Goal: Task Accomplishment & Management: Manage account settings

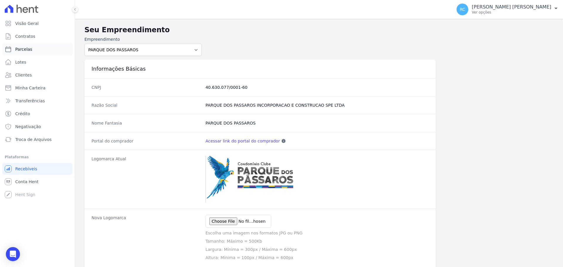
click at [41, 47] on link "Parcelas" at bounding box center [37, 49] width 70 height 12
select select
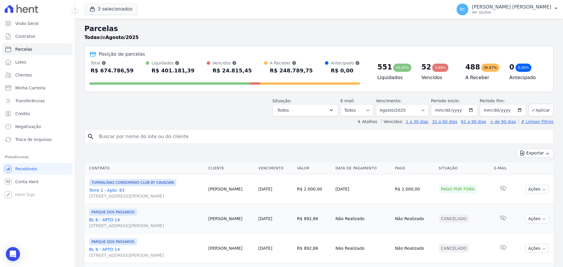
click at [130, 134] on input "search" at bounding box center [323, 137] width 456 height 12
paste input "[PERSON_NAME]"
type input "[PERSON_NAME]"
select select
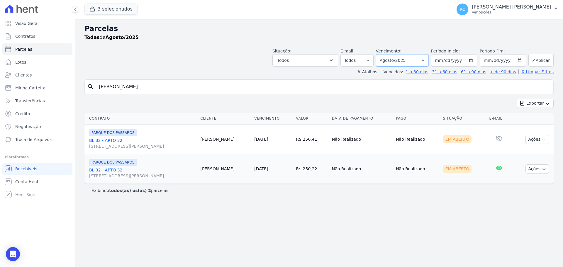
click at [414, 60] on select "Filtrar por período ──────── Todos os meses Dezembro/2021 Janeiro/2022 Fevereir…" at bounding box center [402, 60] width 53 height 12
select select "all"
click at [384, 54] on select "Filtrar por período ──────── Todos os meses Dezembro/2021 Janeiro/2022 Fevereir…" at bounding box center [402, 60] width 53 height 12
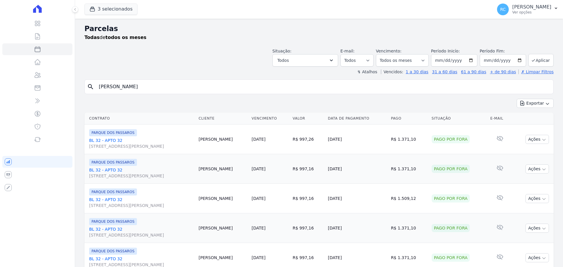
select select
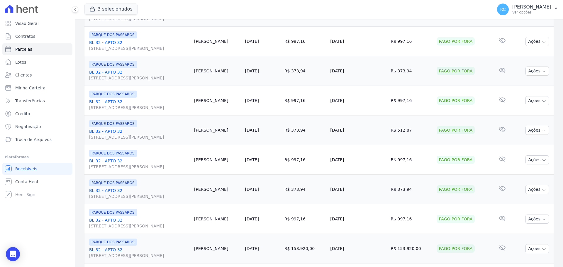
scroll to position [624, 0]
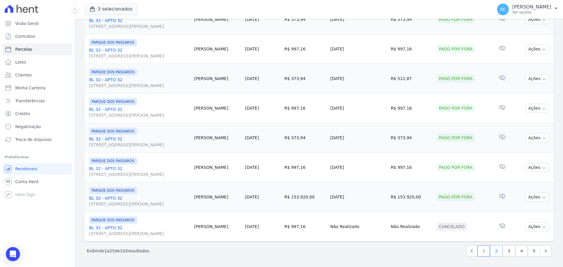
click at [494, 250] on link "2" at bounding box center [496, 251] width 13 height 11
select select
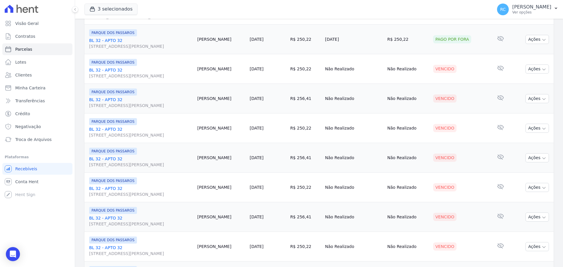
scroll to position [352, 0]
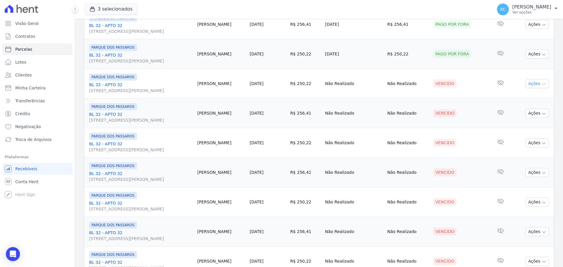
click at [531, 87] on button "Ações" at bounding box center [537, 83] width 23 height 9
click at [489, 99] on td "Nenhum e-mail lido" at bounding box center [501, 114] width 24 height 30
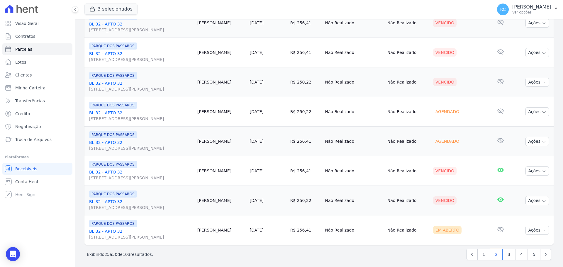
scroll to position [624, 0]
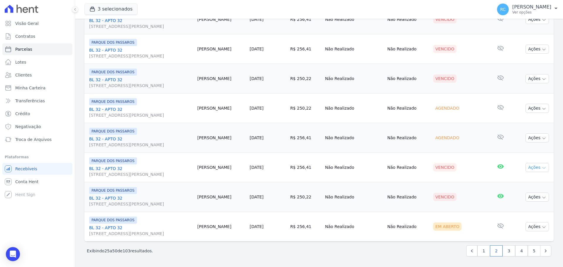
click at [535, 166] on button "Ações" at bounding box center [537, 167] width 23 height 9
click at [513, 225] on link "Negativar" at bounding box center [535, 224] width 56 height 11
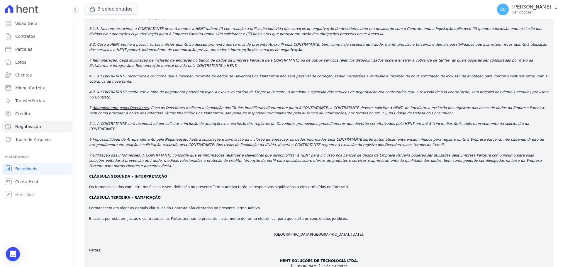
scroll to position [933, 0]
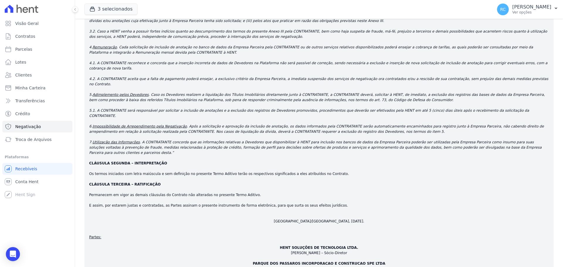
drag, startPoint x: 83, startPoint y: 249, endPoint x: 87, endPoint y: 252, distance: 4.7
checkbox input "true"
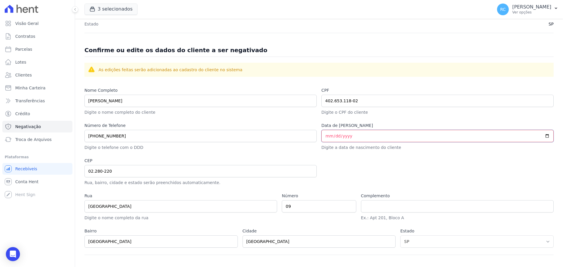
scroll to position [205, 0]
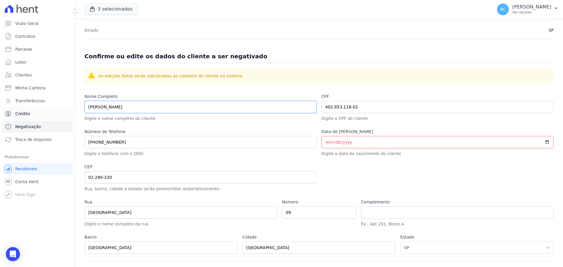
drag, startPoint x: 187, startPoint y: 107, endPoint x: 5, endPoint y: 116, distance: 182.7
click at [0, 117] on div "Visão Geral Contratos [GEOGRAPHIC_DATA] Lotes Clientes Minha Carteira Transferê…" at bounding box center [281, 133] width 563 height 267
click at [355, 137] on input "Data de Nascimento" at bounding box center [438, 142] width 232 height 12
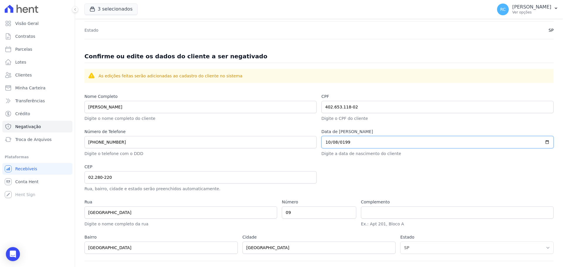
type input "1990-10-08"
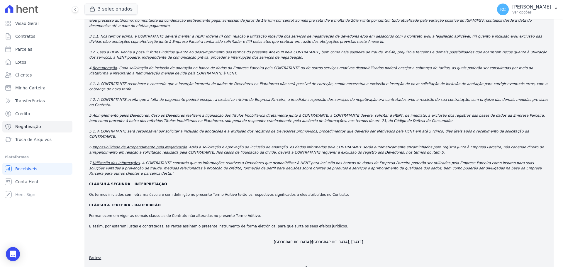
scroll to position [933, 0]
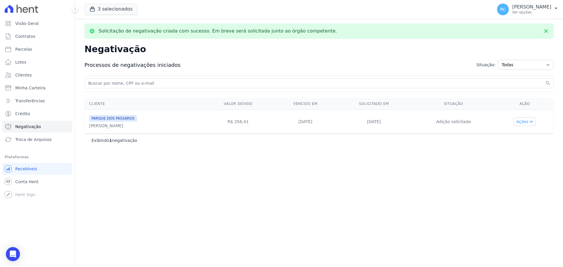
click at [530, 121] on button "Ações" at bounding box center [525, 121] width 22 height 9
click at [263, 184] on div "Solicitação de negativação criada com sucesso. Em breve será solicitada junto a…" at bounding box center [319, 143] width 488 height 249
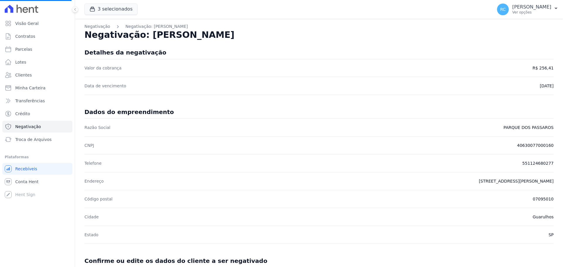
select select
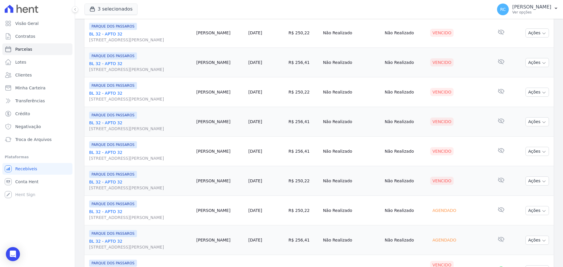
scroll to position [624, 0]
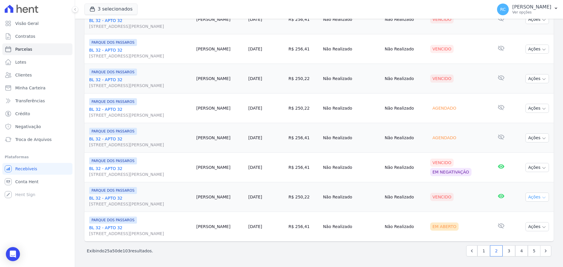
click at [537, 197] on button "Ações" at bounding box center [537, 197] width 23 height 9
click at [518, 252] on link "Negativar" at bounding box center [535, 254] width 56 height 11
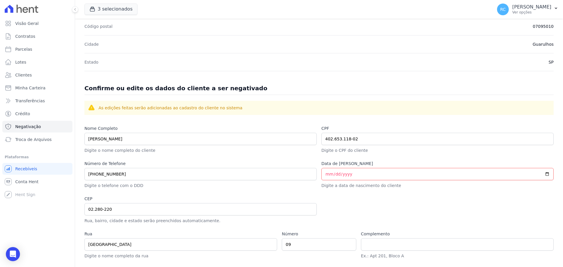
scroll to position [231, 0]
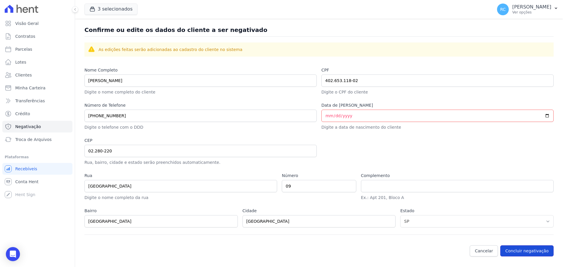
click at [521, 253] on button "Concluir negativação" at bounding box center [527, 251] width 53 height 11
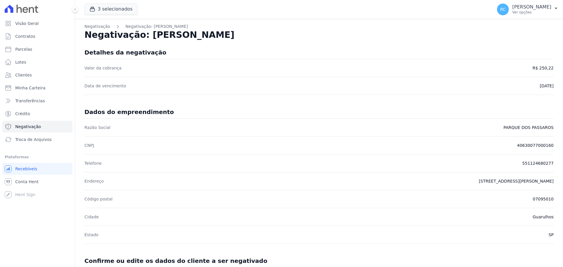
select select
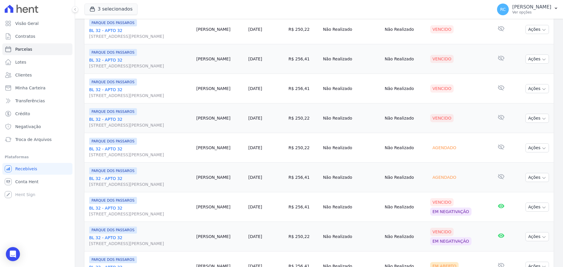
scroll to position [624, 0]
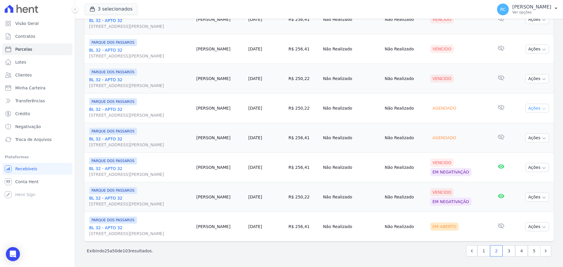
click at [533, 110] on button "Ações" at bounding box center [537, 108] width 23 height 9
click at [538, 77] on button "Ações" at bounding box center [537, 78] width 23 height 9
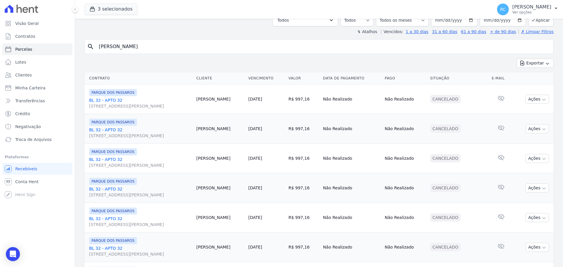
scroll to position [0, 0]
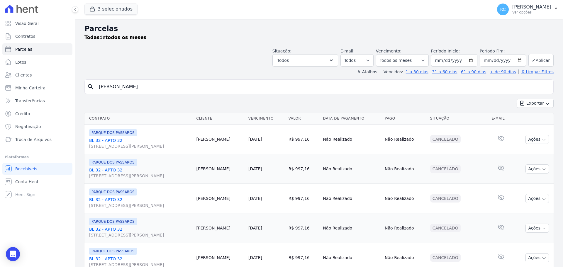
drag, startPoint x: 204, startPoint y: 84, endPoint x: 0, endPoint y: 108, distance: 205.7
click at [0, 108] on div "Visão Geral Contratos [GEOGRAPHIC_DATA] Lotes Clientes Minha Carteira Transferê…" at bounding box center [281, 133] width 563 height 267
paste input "GUILHERME SILVA MOREIR"
type input "GUILHERME SILVA MOREIRA"
select select
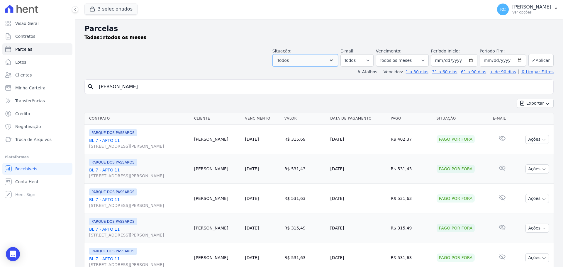
click at [334, 58] on icon "button" at bounding box center [332, 61] width 6 height 6
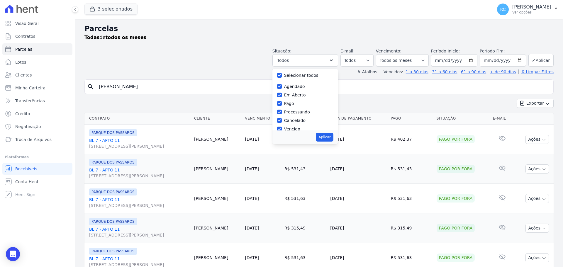
click at [294, 72] on div "Selecionar todos" at bounding box center [305, 75] width 56 height 9
click at [301, 73] on label "Selecionar todos" at bounding box center [301, 75] width 34 height 5
click at [282, 73] on input "Selecionar todos" at bounding box center [279, 75] width 5 height 5
checkbox input "false"
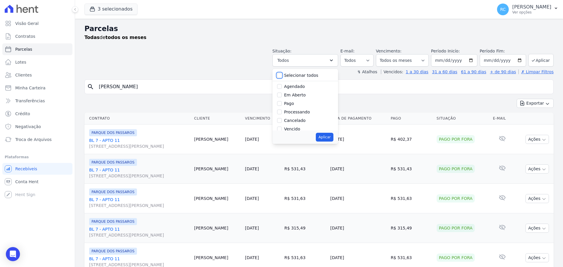
checkbox input "false"
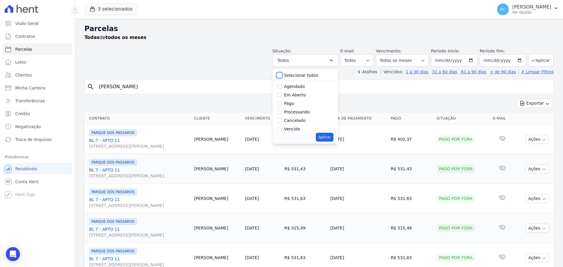
checkbox input "false"
click at [282, 130] on input "Vencido" at bounding box center [279, 129] width 5 height 5
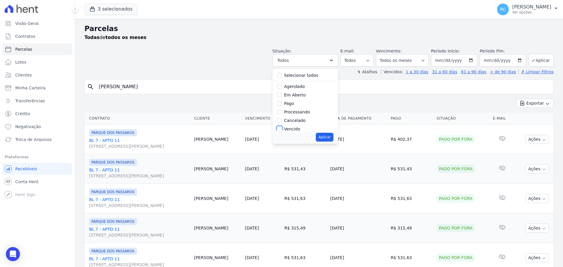
checkbox input "true"
click at [322, 137] on button "Aplicar" at bounding box center [324, 137] width 17 height 9
select select "overdue"
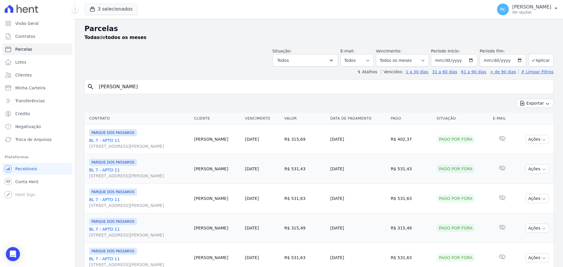
select select "overdue"
drag, startPoint x: 175, startPoint y: 82, endPoint x: 228, endPoint y: 100, distance: 55.9
click at [66, 95] on div "Visão Geral Contratos [GEOGRAPHIC_DATA] Lotes Clientes Minha Carteira Transferê…" at bounding box center [281, 133] width 563 height 267
type input "[PERSON_NAME]"
select select
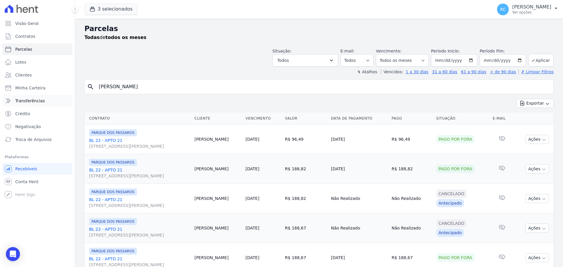
drag, startPoint x: 141, startPoint y: 85, endPoint x: 10, endPoint y: 98, distance: 131.1
click at [0, 105] on div "Visão Geral Contratos [GEOGRAPHIC_DATA] Lotes Clientes Minha Carteira Transferê…" at bounding box center [281, 133] width 563 height 267
paste input "DAVID ROBERTO DA SILVA DOS SANTOS"
type input "DAVID ROBERTO DA SILVA DOS SANTOS"
select select
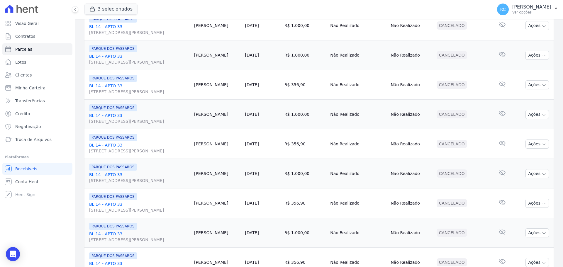
scroll to position [624, 0]
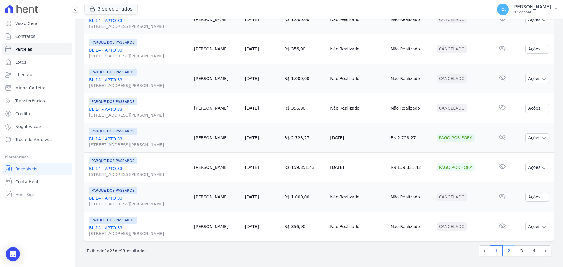
click at [504, 253] on link "2" at bounding box center [509, 251] width 13 height 11
select select
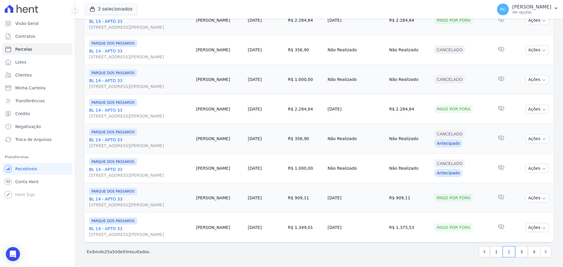
scroll to position [624, 0]
click at [516, 254] on link "3" at bounding box center [522, 251] width 13 height 11
select select
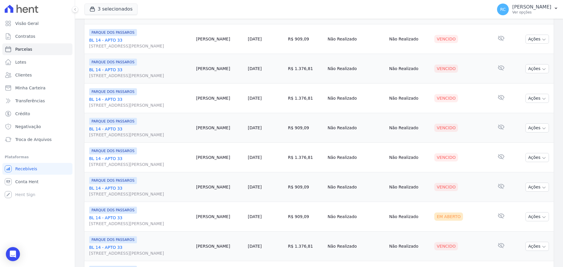
scroll to position [469, 0]
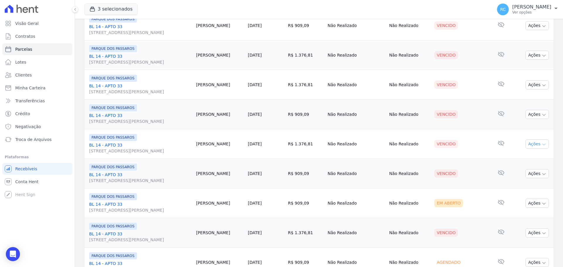
click at [531, 143] on button "Ações" at bounding box center [537, 144] width 23 height 9
click at [519, 201] on link "Negativar" at bounding box center [535, 201] width 56 height 11
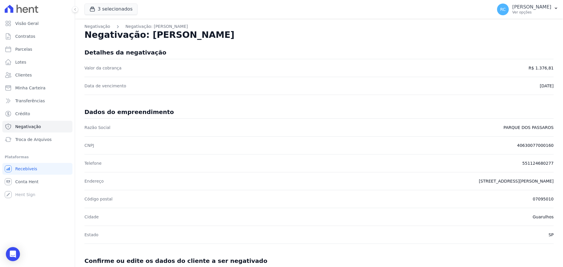
scroll to position [231, 0]
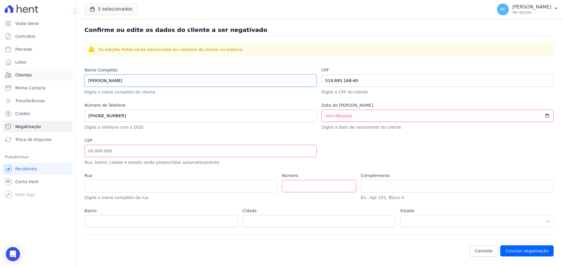
drag, startPoint x: 161, startPoint y: 74, endPoint x: 5, endPoint y: 73, distance: 156.1
click at [2, 73] on div "Visão Geral Contratos [GEOGRAPHIC_DATA] Lotes Clientes Minha Carteira Transferê…" at bounding box center [281, 133] width 563 height 267
click at [347, 114] on input "Data de [PERSON_NAME]" at bounding box center [438, 116] width 232 height 12
click at [325, 116] on input "Data de [PERSON_NAME]" at bounding box center [438, 116] width 232 height 12
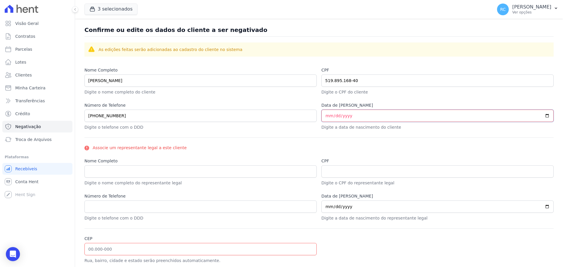
click at [355, 116] on input "2023-02-07" at bounding box center [438, 116] width 232 height 12
click at [349, 117] on input "2023-02-07" at bounding box center [438, 116] width 232 height 12
drag, startPoint x: 347, startPoint y: 116, endPoint x: 343, endPoint y: 116, distance: 4.4
click at [346, 116] on input "2023-02-07" at bounding box center [438, 116] width 232 height 12
drag, startPoint x: 343, startPoint y: 116, endPoint x: 347, endPoint y: 119, distance: 4.8
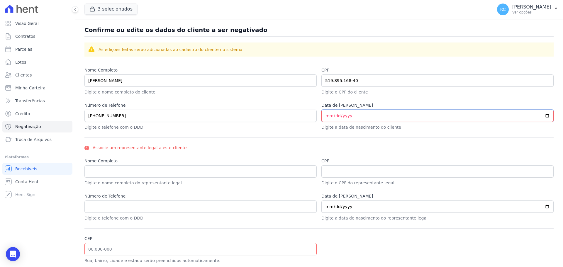
click at [343, 116] on input "2023-02-07" at bounding box center [438, 116] width 232 height 12
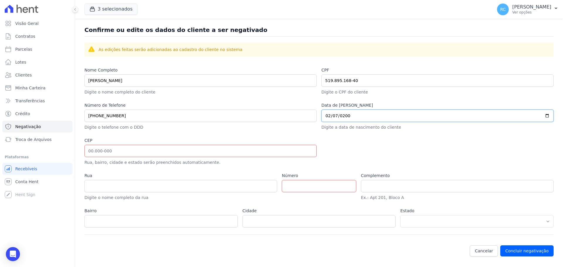
type input "2003-02-07"
click at [192, 159] on div "CEP Rua, bairro, cidade e estado serão preenchidos automaticamente." at bounding box center [201, 152] width 232 height 28
click at [196, 152] on input "CEP" at bounding box center [201, 151] width 232 height 12
drag, startPoint x: 176, startPoint y: 144, endPoint x: 166, endPoint y: 156, distance: 15.6
click at [172, 150] on div "CEP Rua, bairro, cidade e estado serão preenchidos automaticamente." at bounding box center [201, 152] width 232 height 28
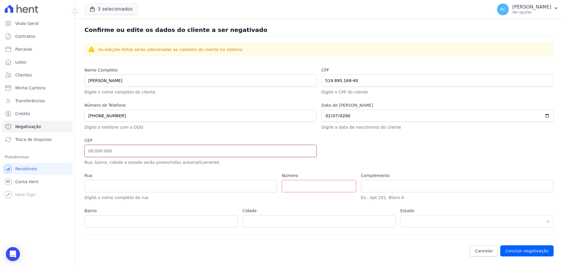
click at [167, 150] on input "CEP" at bounding box center [201, 151] width 232 height 12
click at [163, 153] on input "CEP" at bounding box center [201, 151] width 232 height 12
click at [160, 154] on input "CEP" at bounding box center [201, 151] width 232 height 12
drag, startPoint x: 102, startPoint y: 178, endPoint x: 94, endPoint y: 163, distance: 15.9
click at [99, 174] on label "Rua" at bounding box center [181, 176] width 193 height 6
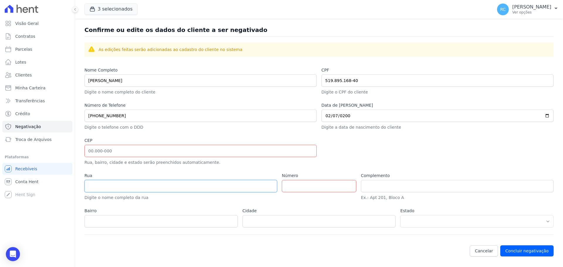
click at [99, 180] on input "Rua" at bounding box center [181, 186] width 193 height 12
click at [93, 150] on input "CEP" at bounding box center [201, 151] width 232 height 12
type input "07.417-110"
click at [281, 205] on div "Nome Completo DAVID ROBERTO DA SILVA DOS SANTOS Digite o nome completo do clien…" at bounding box center [319, 151] width 469 height 168
type input "Rua José Roberto Tariffe de Oliveira"
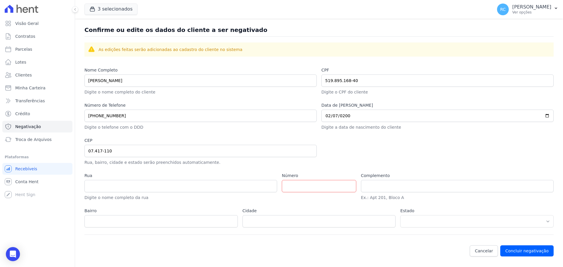
type input "Parque Rodrigo Barreto"
type input "Arujá"
select select "SP"
drag, startPoint x: 216, startPoint y: 197, endPoint x: 213, endPoint y: 192, distance: 5.6
click at [215, 194] on div "Rua Rua José Roberto Tariffe de Oliveira Digite o nome completo da rua" at bounding box center [181, 187] width 193 height 28
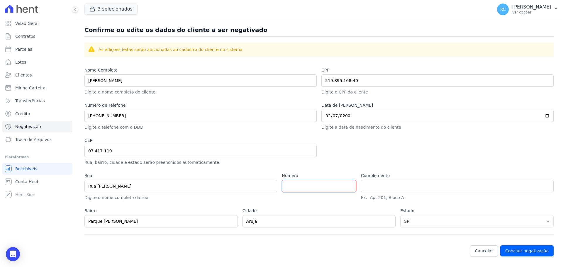
click at [320, 183] on input "Número" at bounding box center [319, 186] width 74 height 12
type input "13"
drag, startPoint x: 360, startPoint y: 84, endPoint x: 307, endPoint y: 89, distance: 52.8
click at [305, 90] on div "Nome Completo DAVID ROBERTO DA SILVA DOS SANTOS Digite o nome completo do clien…" at bounding box center [319, 151] width 469 height 168
click at [533, 247] on button "Concluir negativação" at bounding box center [527, 251] width 53 height 11
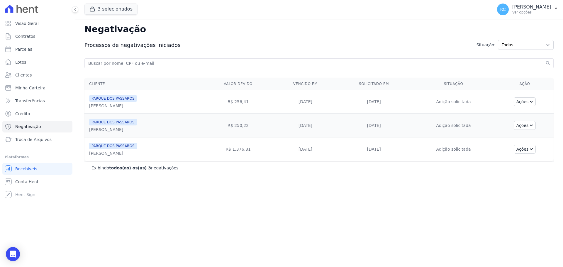
click at [143, 61] on input "search" at bounding box center [315, 63] width 457 height 7
paste input "[PERSON_NAME]"
type input "[PERSON_NAME]"
click at [545, 60] on button "search" at bounding box center [548, 63] width 6 height 6
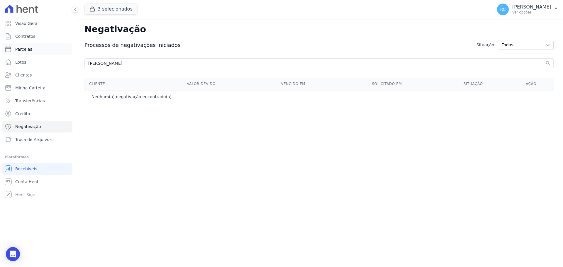
click at [37, 49] on link "Parcelas" at bounding box center [37, 49] width 70 height 12
select select
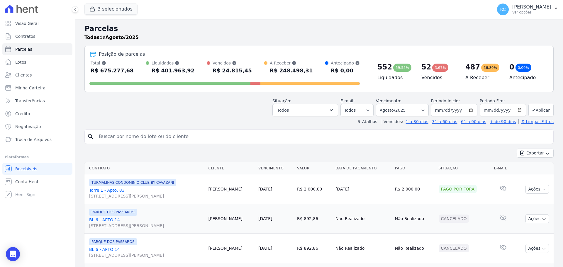
click at [142, 131] on input "search" at bounding box center [323, 137] width 456 height 12
paste input "[PERSON_NAME]"
type input "[PERSON_NAME]"
select select
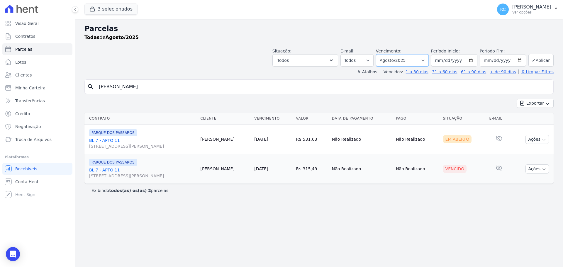
click at [407, 59] on select "[GEOGRAPHIC_DATA] por período ──────── Todos os meses Dezembro/2021 [GEOGRAPHIC…" at bounding box center [402, 60] width 53 height 12
click at [410, 59] on select "[GEOGRAPHIC_DATA] por período ──────── Todos os meses Dezembro/2021 [GEOGRAPHIC…" at bounding box center [402, 60] width 53 height 12
select select "all"
click at [384, 54] on select "[GEOGRAPHIC_DATA] por período ──────── Todos os meses Dezembro/2021 [GEOGRAPHIC…" at bounding box center [402, 60] width 53 height 12
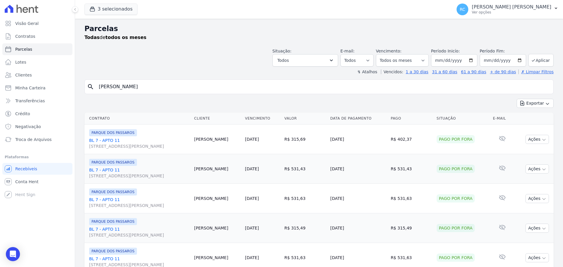
select select
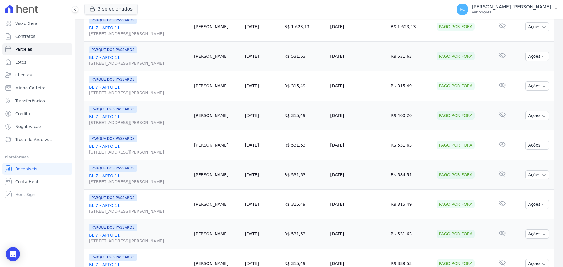
scroll to position [624, 0]
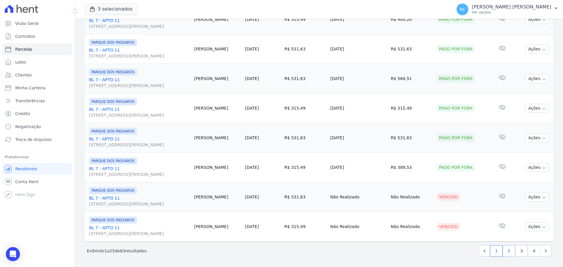
click at [503, 253] on link "2" at bounding box center [509, 251] width 13 height 11
select select
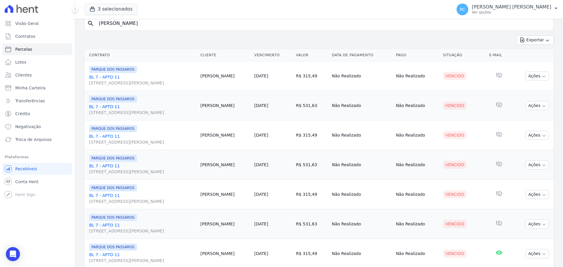
scroll to position [147, 0]
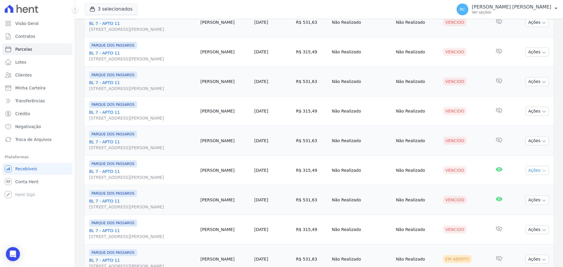
click at [537, 171] on button "Ações" at bounding box center [537, 170] width 23 height 9
click at [517, 227] on link "Negativar" at bounding box center [535, 227] width 56 height 11
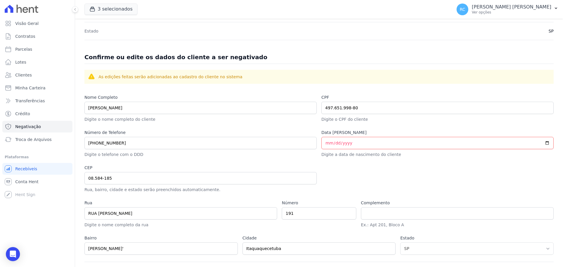
scroll to position [205, 0]
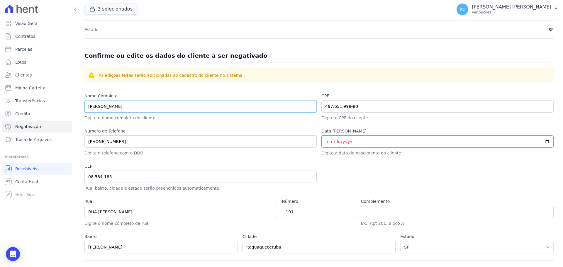
drag, startPoint x: 167, startPoint y: 107, endPoint x: 7, endPoint y: 153, distance: 165.7
click at [3, 153] on div "Visão Geral Contratos [GEOGRAPHIC_DATA] Lotes Clientes Minha Carteira Transferê…" at bounding box center [281, 133] width 563 height 267
click at [348, 144] on input "Data de [PERSON_NAME]" at bounding box center [438, 142] width 232 height 12
click at [327, 141] on input "Data de [PERSON_NAME]" at bounding box center [438, 142] width 232 height 12
type input "2001-07-29"
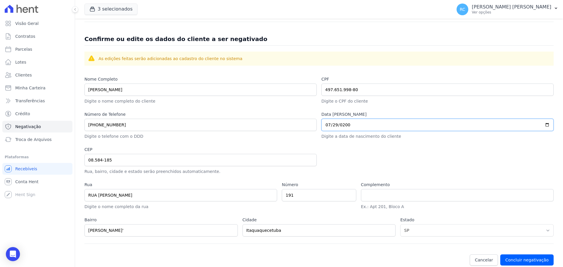
scroll to position [231, 0]
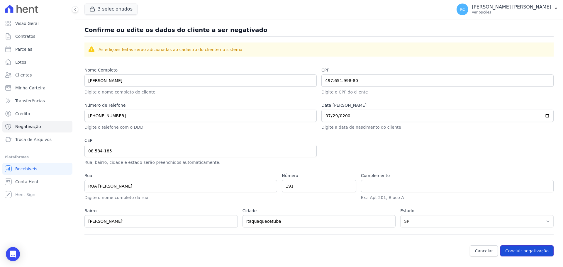
click at [536, 251] on button "Concluir negativação" at bounding box center [527, 251] width 53 height 11
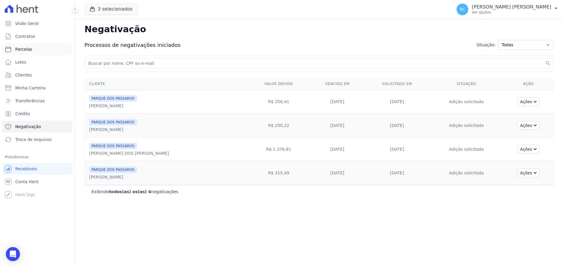
click at [40, 48] on link "Parcelas" at bounding box center [37, 49] width 70 height 12
select select
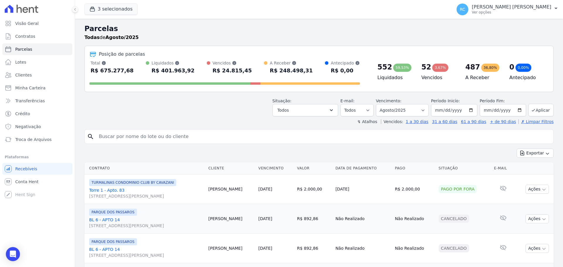
click at [141, 139] on input "search" at bounding box center [323, 137] width 456 height 12
paste input "TARCISIO SATIRO DOS SANTOS"
type input "TARCISIO SATIRO DOS SANTOS"
select select
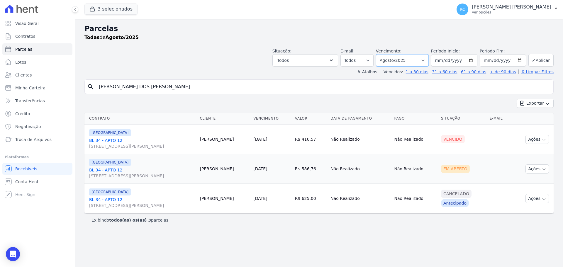
click at [412, 58] on select "Filtrar por período ──────── Todos os meses Dezembro/2021 Janeiro/2022 Fevereir…" at bounding box center [402, 60] width 53 height 12
select select "all"
click at [384, 54] on select "Filtrar por período ──────── Todos os meses Dezembro/2021 Janeiro/2022 Fevereir…" at bounding box center [402, 60] width 53 height 12
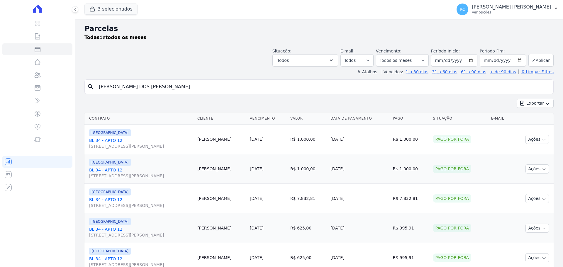
select select
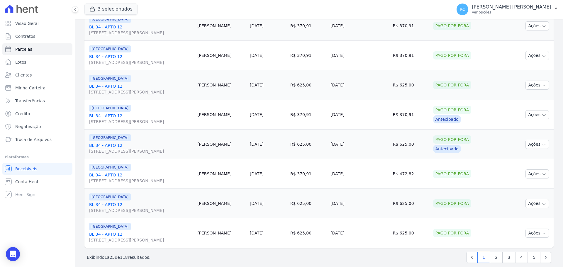
scroll to position [624, 0]
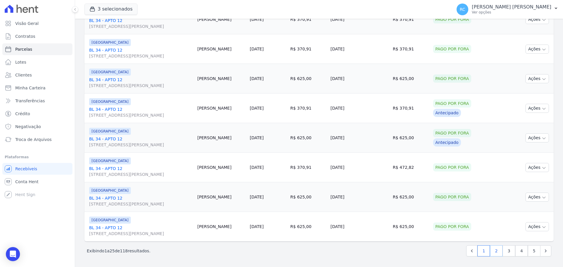
click at [496, 254] on link "2" at bounding box center [496, 251] width 13 height 11
select select
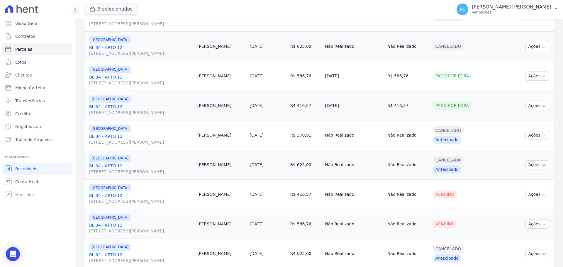
scroll to position [624, 0]
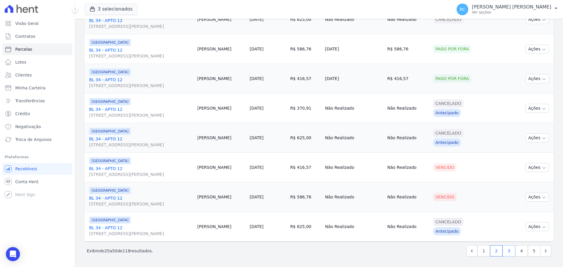
click at [504, 255] on link "3" at bounding box center [509, 251] width 13 height 11
select select
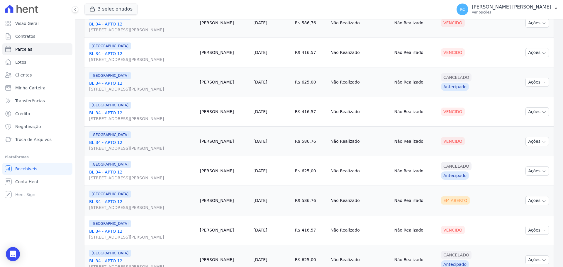
scroll to position [176, 0]
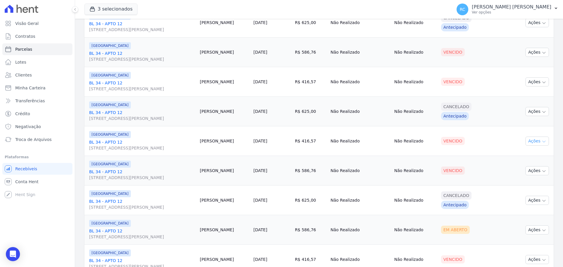
click at [530, 144] on button "Ações" at bounding box center [537, 141] width 23 height 9
click at [515, 199] on link "Negativar" at bounding box center [535, 198] width 56 height 11
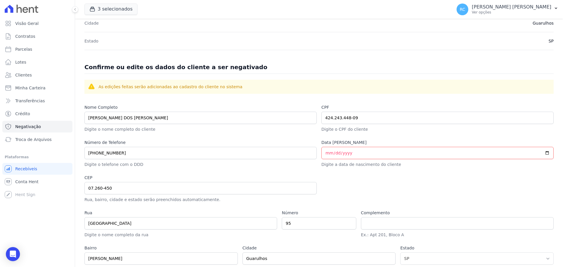
scroll to position [205, 0]
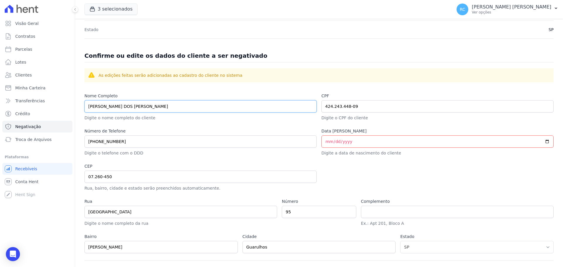
drag, startPoint x: 48, startPoint y: 121, endPoint x: 110, endPoint y: 119, distance: 62.2
click at [46, 121] on div "Visão Geral Contratos [GEOGRAPHIC_DATA] Lotes Clientes Minha Carteira Transferê…" at bounding box center [281, 133] width 563 height 267
click at [322, 141] on input "Data de [PERSON_NAME]" at bounding box center [438, 142] width 232 height 12
type input "0902-02-13"
type input "1992-02-29"
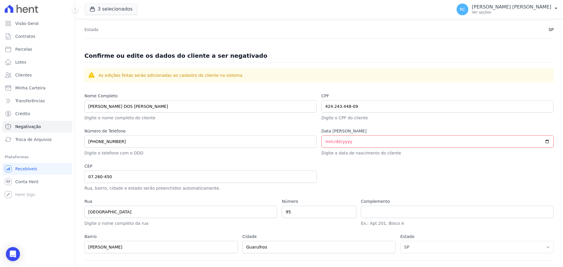
click at [427, 157] on div "Nome Completo TARCISIO SATIRO DOS SANTOS Digite o nome completo do cliente CPF …" at bounding box center [319, 177] width 469 height 168
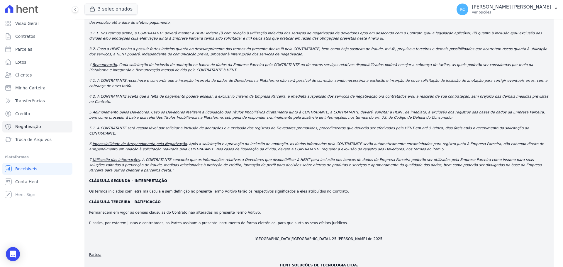
scroll to position [933, 0]
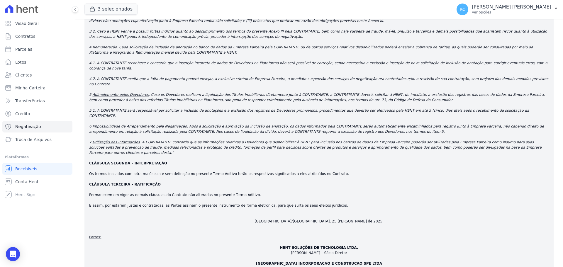
checkbox input "true"
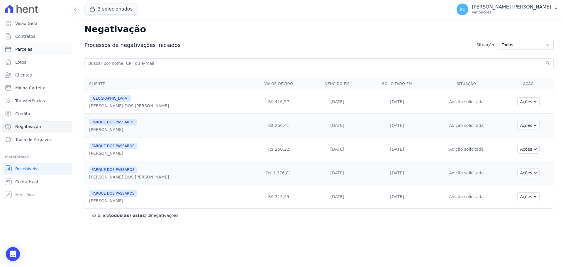
click at [34, 50] on link "Parcelas" at bounding box center [37, 49] width 70 height 12
select select
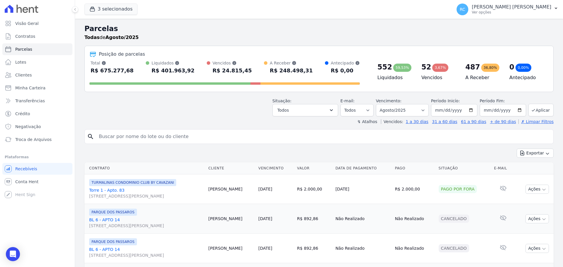
click at [127, 136] on input "search" at bounding box center [323, 137] width 456 height 12
paste input "KALYNNE SILVA PEREIRA"
type input "KALYNNE SILVA PEREIRA"
select select
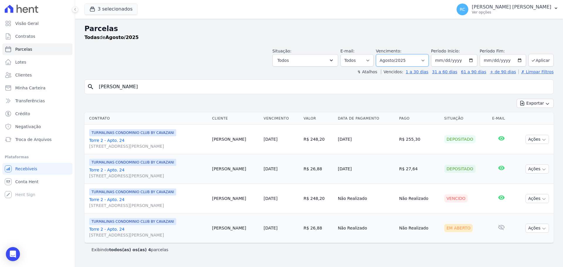
click at [420, 60] on select "Filtrar por período ──────── Todos os meses Dezembro/2021 Janeiro/2022 Fevereir…" at bounding box center [402, 60] width 53 height 12
select select "all"
click at [384, 54] on select "[GEOGRAPHIC_DATA] por período ──────── Todos os meses Dezembro/2021 [GEOGRAPHIC…" at bounding box center [402, 60] width 53 height 12
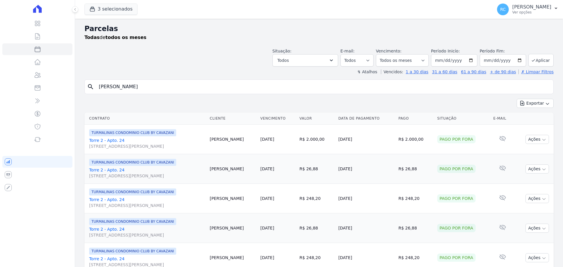
select select
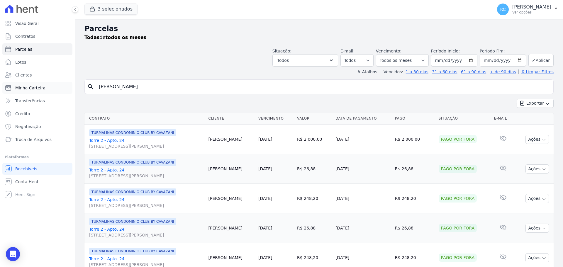
drag, startPoint x: 170, startPoint y: 89, endPoint x: 70, endPoint y: 85, distance: 100.4
click at [18, 103] on div "Visão Geral Contratos [GEOGRAPHIC_DATA] Lotes Clientes Minha Carteira Transferê…" at bounding box center [281, 133] width 563 height 267
paste input "[PERSON_NAME] REGIANE FER"
type input "[PERSON_NAME] REGIANE [PERSON_NAME]"
select select
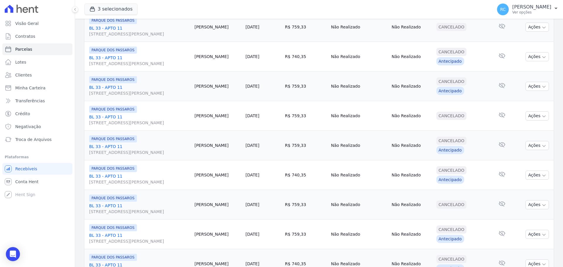
scroll to position [624, 0]
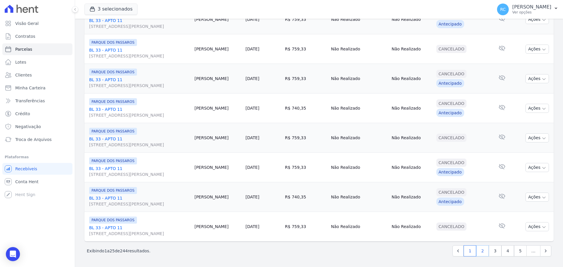
click at [482, 253] on link "2" at bounding box center [483, 251] width 13 height 11
select select
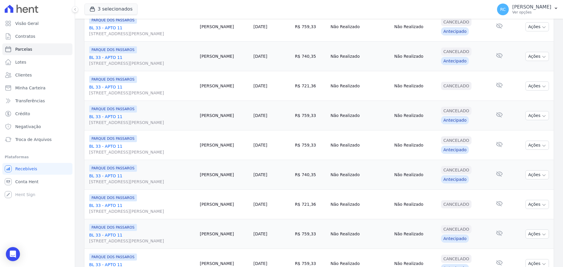
scroll to position [624, 0]
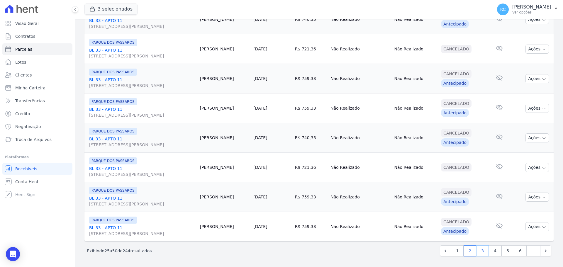
click at [481, 253] on link "3" at bounding box center [483, 251] width 13 height 11
select select
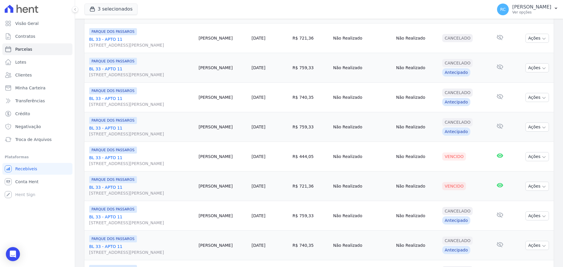
scroll to position [587, 0]
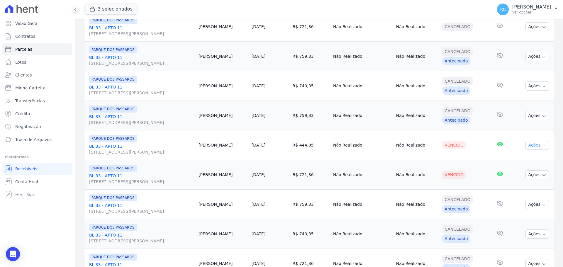
click at [527, 145] on button "Ações" at bounding box center [537, 145] width 23 height 9
click at [512, 203] on link "Negativar" at bounding box center [535, 202] width 56 height 11
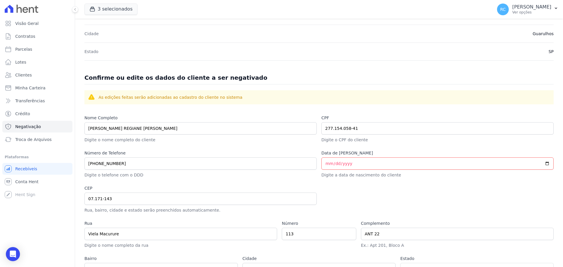
scroll to position [205, 0]
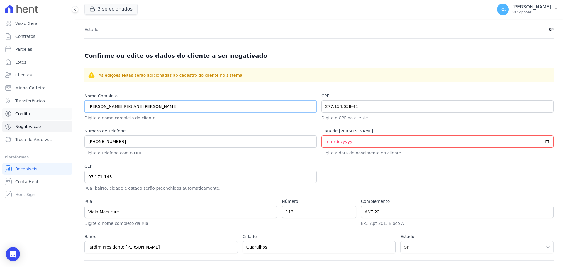
drag, startPoint x: 152, startPoint y: 109, endPoint x: 29, endPoint y: 119, distance: 123.0
click at [1, 122] on div "Visão Geral Contratos [GEOGRAPHIC_DATA] Lotes Clientes Minha Carteira Transferê…" at bounding box center [281, 133] width 563 height 267
click at [325, 139] on input "Data de [PERSON_NAME]" at bounding box center [438, 142] width 232 height 12
type input "[DATE]"
click at [328, 156] on div "Nome Completo [PERSON_NAME] Digite o nome completo do cliente CPF 277.154.058-4…" at bounding box center [319, 177] width 469 height 168
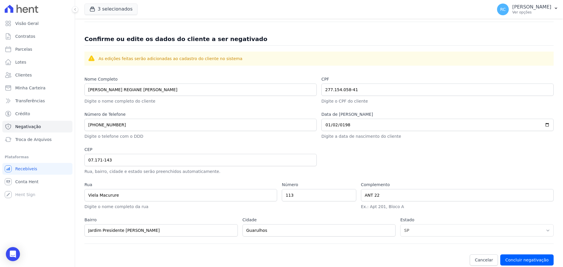
scroll to position [231, 0]
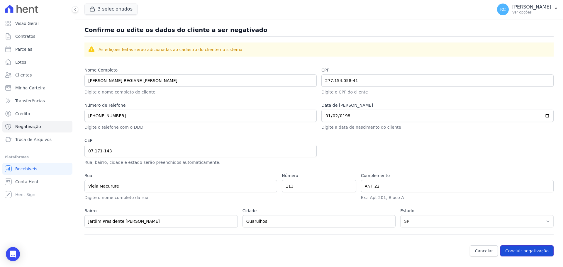
click at [526, 249] on button "Concluir negativação" at bounding box center [527, 251] width 53 height 11
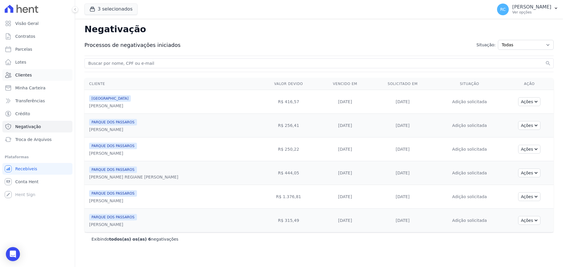
click at [45, 72] on link "Clientes" at bounding box center [37, 75] width 70 height 12
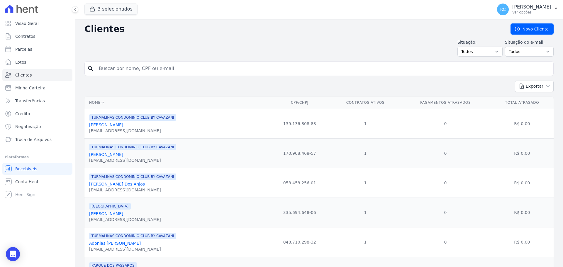
click at [157, 66] on input "search" at bounding box center [323, 69] width 456 height 12
paste input "[PERSON_NAME]"
type input "[PERSON_NAME]"
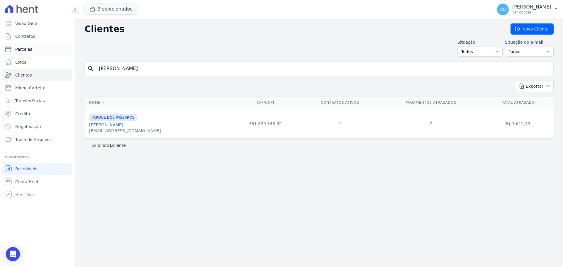
click at [30, 50] on span "Parcelas" at bounding box center [23, 49] width 17 height 6
select select
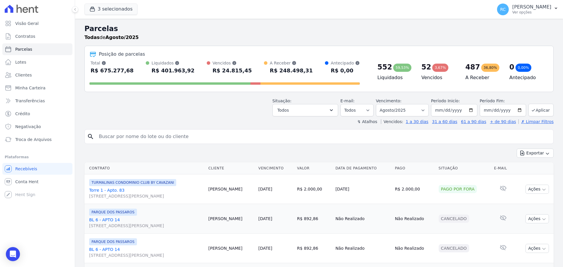
click at [149, 143] on div "search" at bounding box center [319, 136] width 469 height 15
click at [170, 134] on input "search" at bounding box center [323, 137] width 456 height 12
paste input "[PERSON_NAME]"
type input "[PERSON_NAME]"
select select
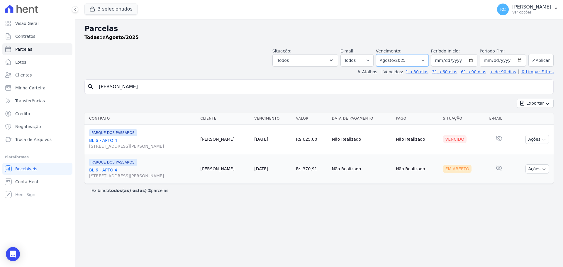
drag, startPoint x: 415, startPoint y: 57, endPoint x: 407, endPoint y: 57, distance: 7.3
click at [415, 57] on select "[GEOGRAPHIC_DATA] por período ──────── Todos os meses Dezembro/2021 [GEOGRAPHIC…" at bounding box center [402, 60] width 53 height 12
select select "all"
click at [384, 54] on select "[GEOGRAPHIC_DATA] por período ──────── Todos os meses Dezembro/2021 [GEOGRAPHIC…" at bounding box center [402, 60] width 53 height 12
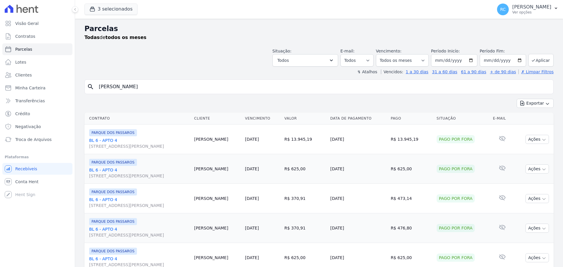
select select
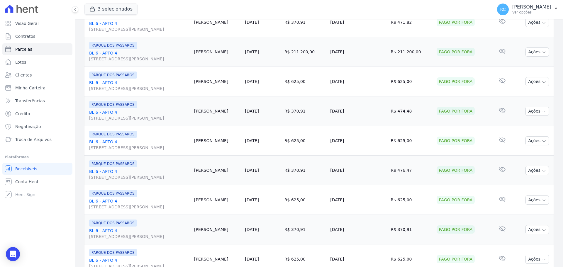
scroll to position [624, 0]
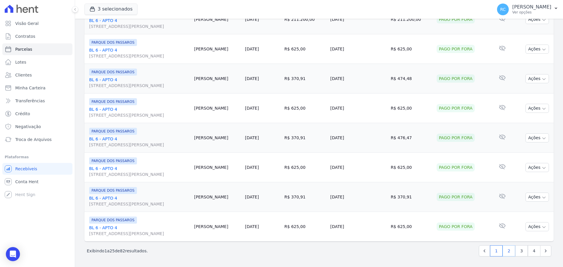
click at [509, 253] on link "2" at bounding box center [509, 251] width 13 height 11
select select
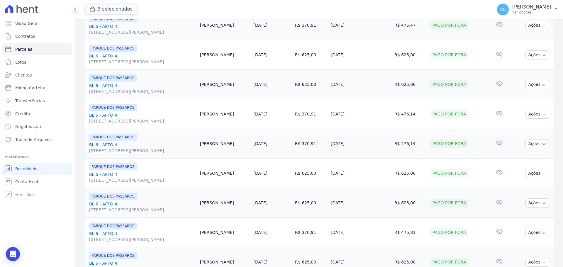
scroll to position [624, 0]
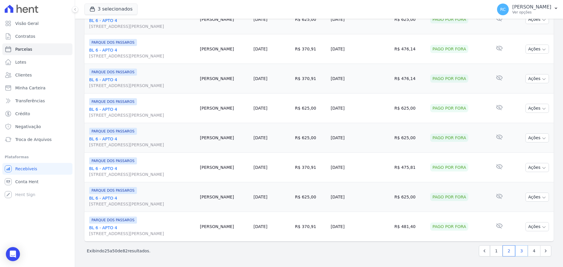
click at [521, 249] on link "3" at bounding box center [522, 251] width 13 height 11
select select
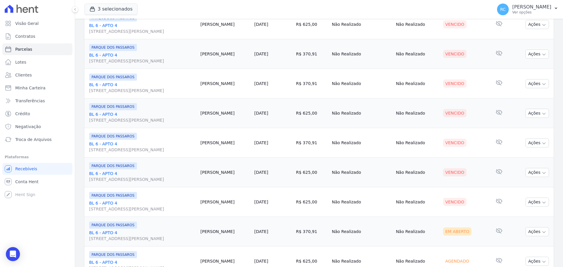
scroll to position [117, 0]
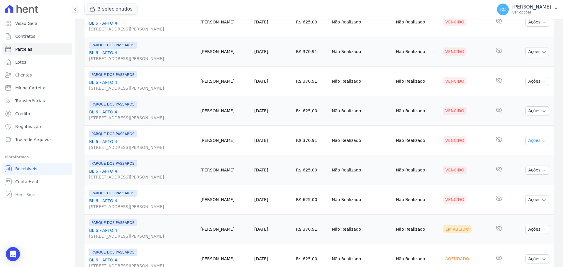
click at [532, 142] on button "Ações" at bounding box center [537, 140] width 23 height 9
click at [520, 196] on link "Negativar" at bounding box center [535, 197] width 56 height 11
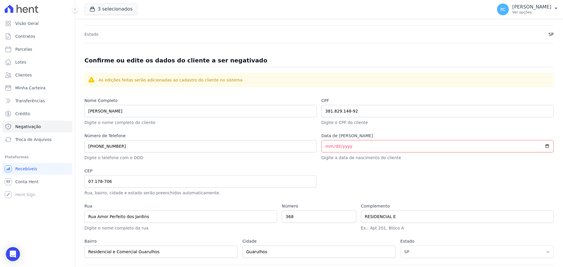
scroll to position [205, 0]
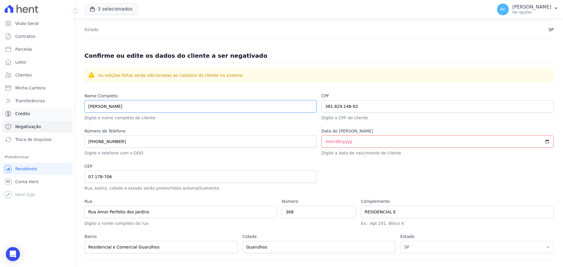
drag, startPoint x: 161, startPoint y: 102, endPoint x: 9, endPoint y: 118, distance: 152.8
click at [1, 115] on div "Visão Geral Contratos [GEOGRAPHIC_DATA] Lotes Clientes Minha Carteira Transferê…" at bounding box center [281, 133] width 563 height 267
click at [325, 141] on input "Data de [PERSON_NAME]" at bounding box center [438, 142] width 232 height 12
type input "[DATE]"
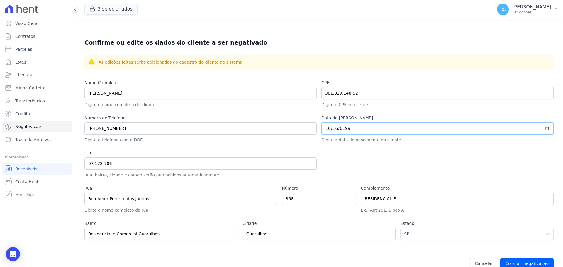
scroll to position [231, 0]
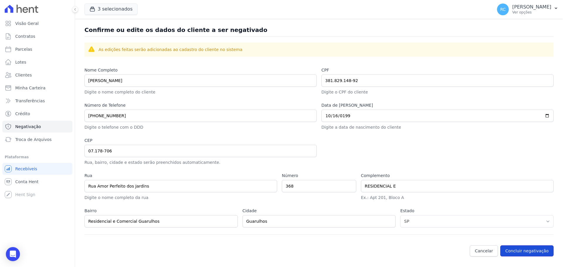
click at [526, 254] on button "Concluir negativação" at bounding box center [527, 251] width 53 height 11
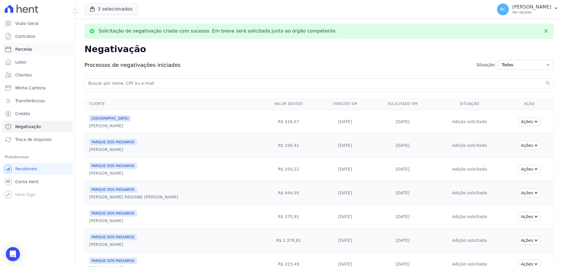
click at [35, 52] on link "Parcelas" at bounding box center [37, 49] width 70 height 12
select select
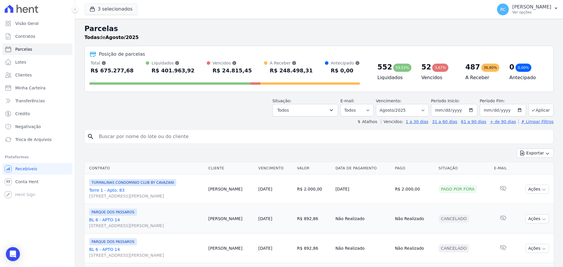
click at [155, 137] on input "search" at bounding box center [323, 137] width 456 height 12
paste input "[PERSON_NAME]"
type input "[PERSON_NAME]"
select select
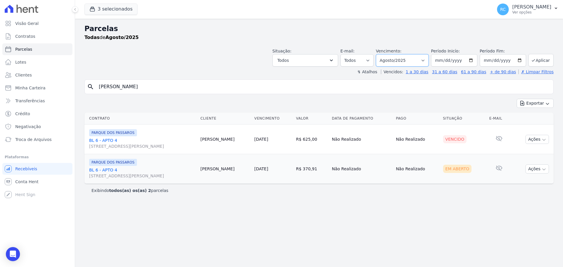
click at [406, 56] on select "[GEOGRAPHIC_DATA] por período ──────── Todos os meses Dezembro/2021 [GEOGRAPHIC…" at bounding box center [402, 60] width 53 height 12
select select "all"
click at [384, 54] on select "[GEOGRAPHIC_DATA] por período ──────── Todos os meses Dezembro/2021 [GEOGRAPHIC…" at bounding box center [402, 60] width 53 height 12
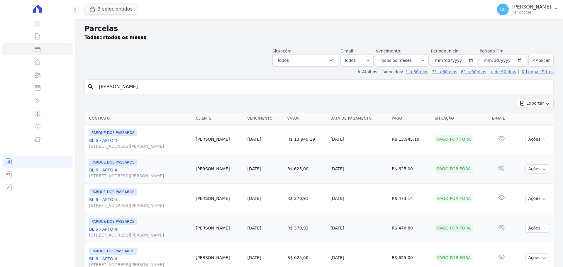
select select
click at [333, 61] on button "Todos" at bounding box center [306, 60] width 66 height 12
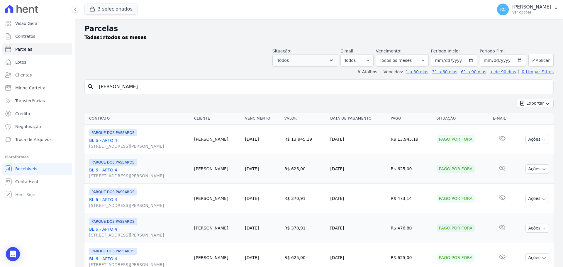
drag, startPoint x: 0, startPoint y: 0, endPoint x: 334, endPoint y: 61, distance: 339.7
click at [334, 61] on icon "button" at bounding box center [332, 61] width 6 height 6
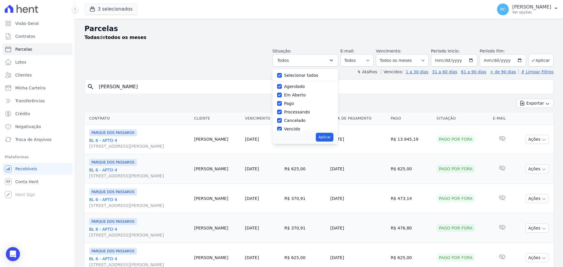
click at [295, 78] on label "Selecionar todos" at bounding box center [301, 75] width 34 height 5
click at [282, 78] on input "Selecionar todos" at bounding box center [279, 75] width 5 height 5
checkbox input "false"
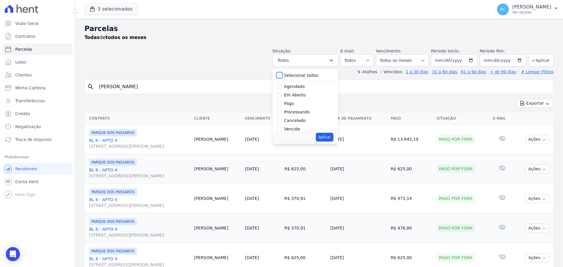
checkbox input "false"
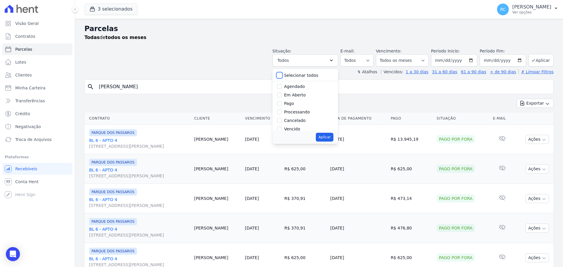
checkbox input "false"
click at [282, 128] on input "Vencido" at bounding box center [279, 129] width 5 height 5
checkbox input "true"
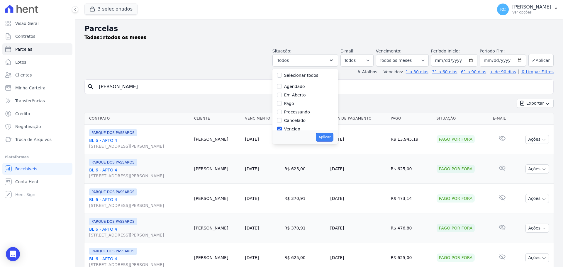
click at [328, 137] on button "Aplicar" at bounding box center [324, 137] width 17 height 9
select select "overdue"
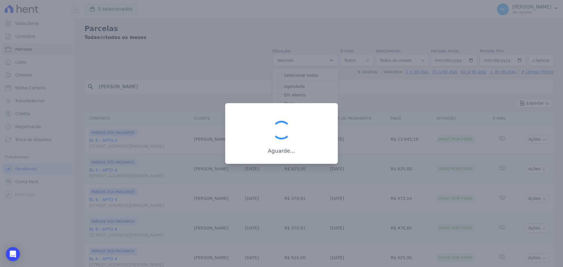
scroll to position [11, 0]
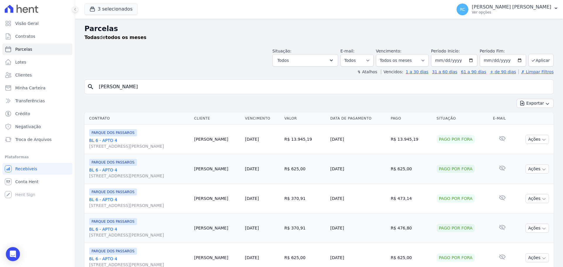
select select "overdue"
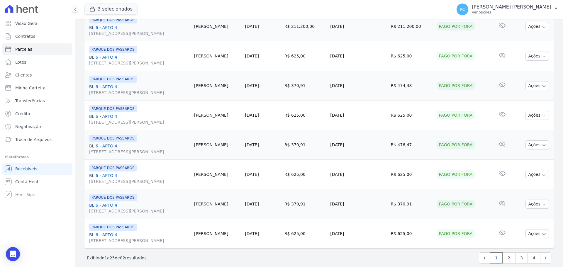
scroll to position [624, 0]
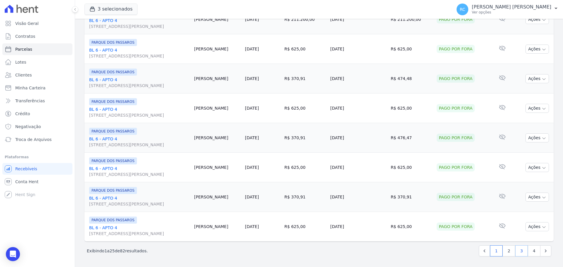
click at [517, 251] on link "3" at bounding box center [522, 251] width 13 height 11
select select
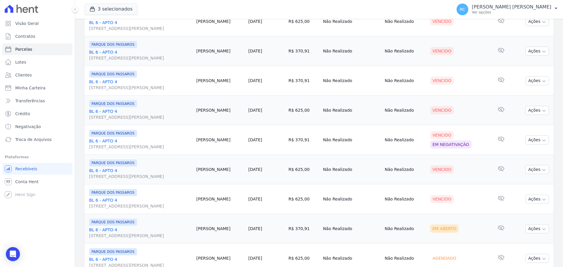
scroll to position [117, 0]
click at [531, 173] on button "Ações" at bounding box center [537, 170] width 23 height 9
click at [518, 226] on link "Negativar" at bounding box center [535, 227] width 56 height 11
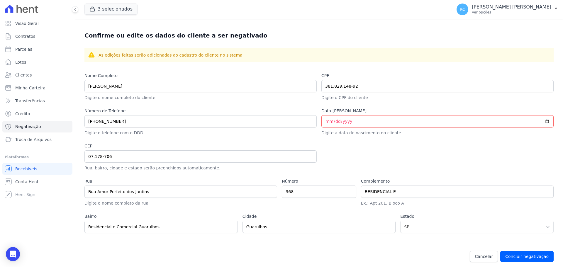
scroll to position [231, 0]
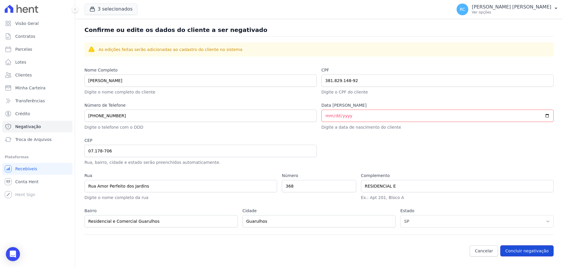
click at [520, 254] on button "Concluir negativação" at bounding box center [527, 251] width 53 height 11
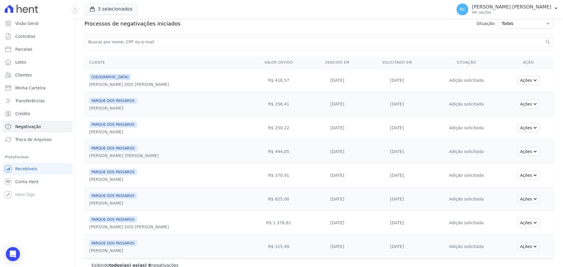
scroll to position [1, 0]
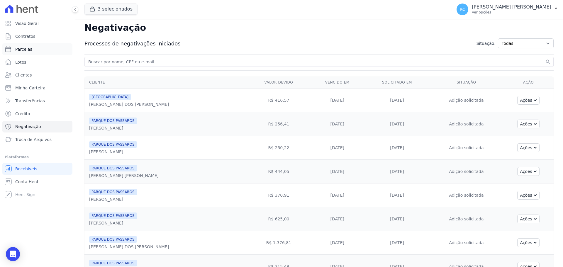
click at [36, 51] on link "Parcelas" at bounding box center [37, 49] width 70 height 12
select select
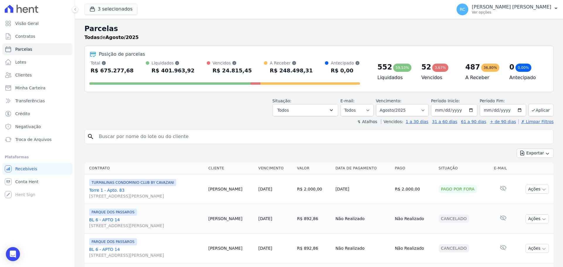
drag, startPoint x: 139, startPoint y: 131, endPoint x: 139, endPoint y: 134, distance: 3.2
click at [139, 132] on input "search" at bounding box center [323, 137] width 456 height 12
paste input "[PERSON_NAME]"
type input "[PERSON_NAME]"
select select
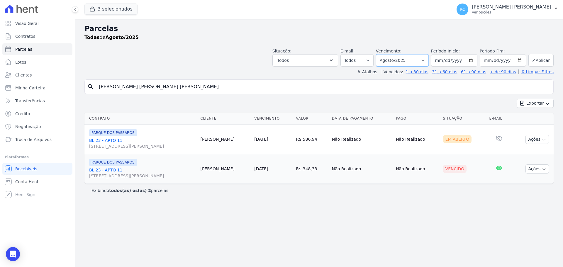
click at [429, 57] on select "[GEOGRAPHIC_DATA] por período ──────── Todos os meses Dezembro/2021 [GEOGRAPHIC…" at bounding box center [402, 60] width 53 height 12
select select "07/2025"
click at [384, 54] on select "[GEOGRAPHIC_DATA] por período ──────── Todos os meses Dezembro/2021 [GEOGRAPHIC…" at bounding box center [402, 60] width 53 height 12
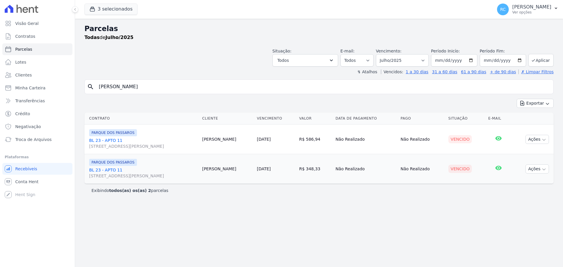
select select
click at [535, 143] on button "Ações" at bounding box center [537, 139] width 23 height 9
click at [519, 195] on link "Negativar" at bounding box center [535, 196] width 56 height 11
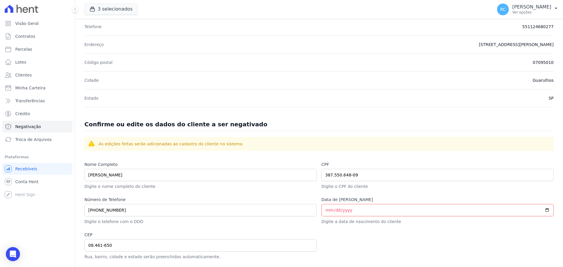
scroll to position [205, 0]
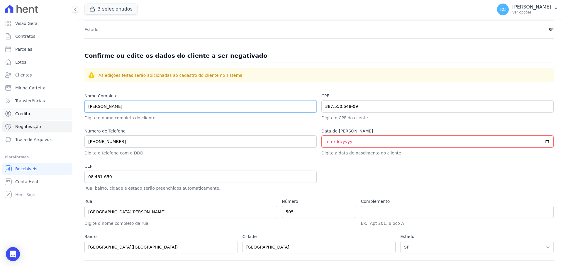
drag, startPoint x: 94, startPoint y: 109, endPoint x: 70, endPoint y: 112, distance: 23.4
click at [10, 120] on div "Visão Geral Contratos [GEOGRAPHIC_DATA] Lotes Clientes Minha Carteira Transferê…" at bounding box center [281, 133] width 563 height 267
click at [325, 138] on input "Data de [PERSON_NAME]" at bounding box center [438, 142] width 232 height 12
type input "[DATE]"
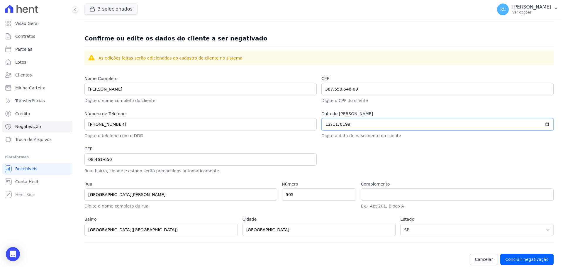
scroll to position [231, 0]
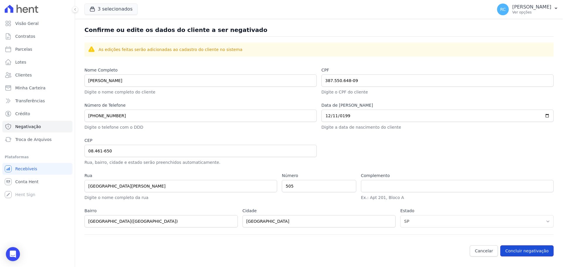
click at [525, 251] on button "Concluir negativação" at bounding box center [527, 251] width 53 height 11
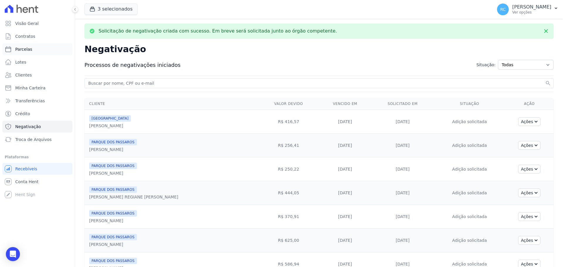
click at [43, 45] on link "Parcelas" at bounding box center [37, 49] width 70 height 12
select select
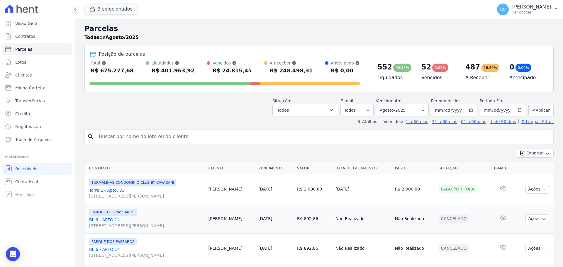
drag, startPoint x: 151, startPoint y: 131, endPoint x: 151, endPoint y: 134, distance: 2.9
click at [151, 131] on input "search" at bounding box center [323, 137] width 456 height 12
paste input "[PERSON_NAME]"
type input "[PERSON_NAME]"
select select
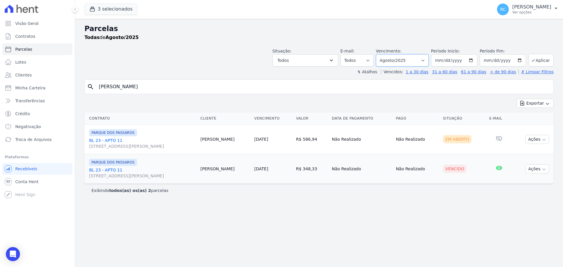
click at [423, 62] on select "[GEOGRAPHIC_DATA] por período ──────── Todos os meses Dezembro/2021 [GEOGRAPHIC…" at bounding box center [402, 60] width 53 height 12
select select "06/2025"
click at [384, 54] on select "[GEOGRAPHIC_DATA] por período ──────── Todos os meses Dezembro/2021 [GEOGRAPHIC…" at bounding box center [402, 60] width 53 height 12
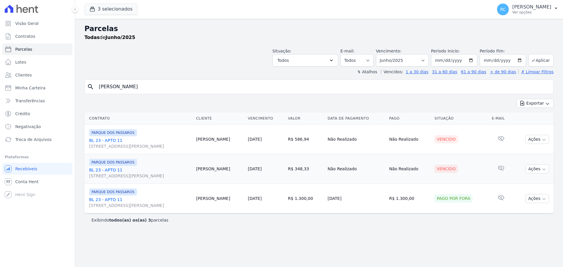
select select
click at [417, 59] on select "[GEOGRAPHIC_DATA] por período ──────── Todos os meses Dezembro/2021 [GEOGRAPHIC…" at bounding box center [402, 60] width 53 height 12
select select "07/2025"
click at [384, 54] on select "[GEOGRAPHIC_DATA] por período ──────── Todos os meses Dezembro/2021 [GEOGRAPHIC…" at bounding box center [402, 60] width 53 height 12
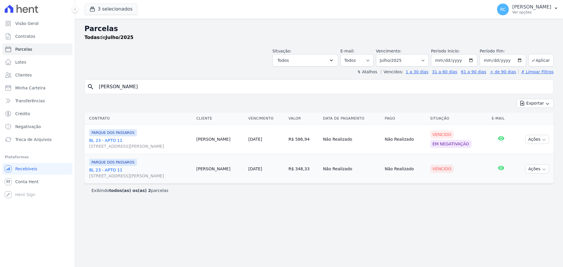
select select
click at [537, 172] on button "Ações" at bounding box center [537, 169] width 23 height 9
click at [519, 224] on link "Negativar" at bounding box center [535, 226] width 56 height 11
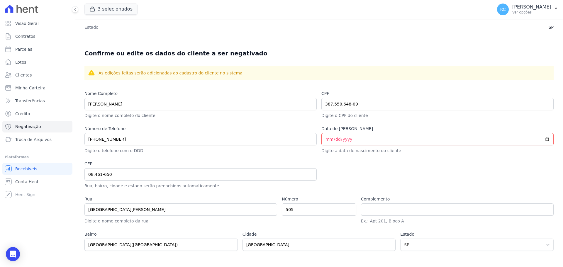
scroll to position [231, 0]
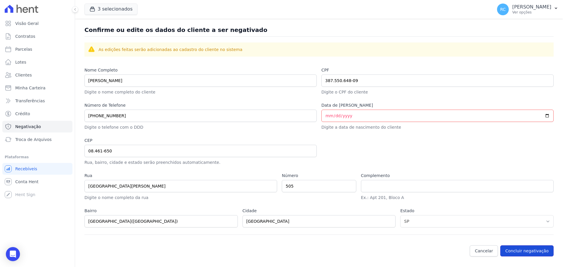
click at [526, 254] on button "Concluir negativação" at bounding box center [527, 251] width 53 height 11
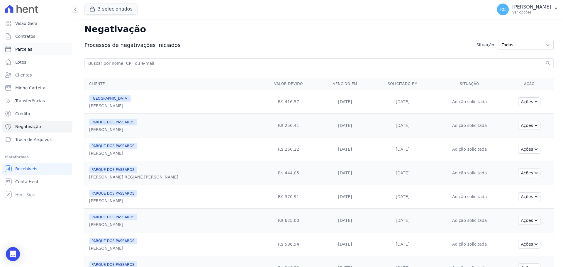
click at [30, 51] on span "Parcelas" at bounding box center [23, 49] width 17 height 6
select select
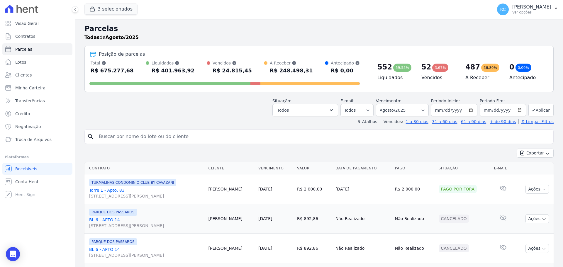
click at [155, 139] on input "search" at bounding box center [323, 137] width 456 height 12
paste input "[PERSON_NAME]"
type input "[PERSON_NAME]"
select select
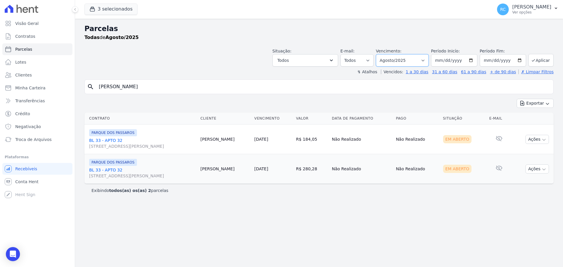
click at [420, 60] on select "[GEOGRAPHIC_DATA] por período ──────── Todos os meses Dezembro/2021 [GEOGRAPHIC…" at bounding box center [402, 60] width 53 height 12
select select "07/2025"
click at [384, 54] on select "[GEOGRAPHIC_DATA] por período ──────── Todos os meses Dezembro/2021 [GEOGRAPHIC…" at bounding box center [402, 60] width 53 height 12
select select
click at [542, 141] on button "Ações" at bounding box center [537, 139] width 23 height 9
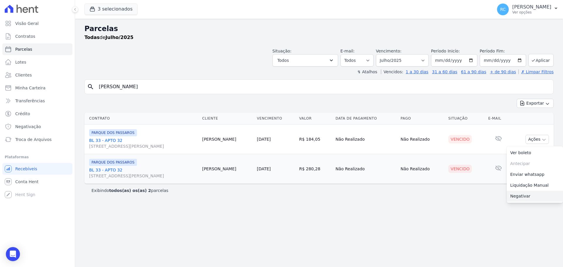
click at [525, 196] on link "Negativar" at bounding box center [535, 196] width 56 height 11
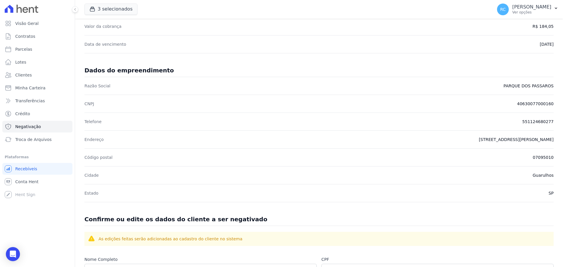
scroll to position [88, 0]
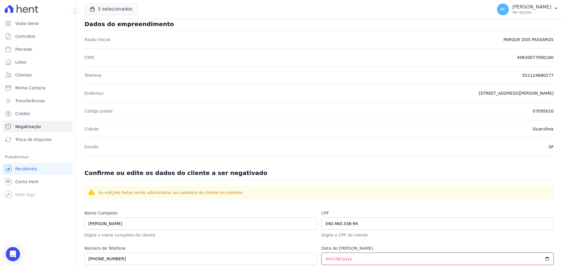
click at [325, 259] on input "Data de [PERSON_NAME]" at bounding box center [438, 259] width 232 height 12
type input "[DATE]"
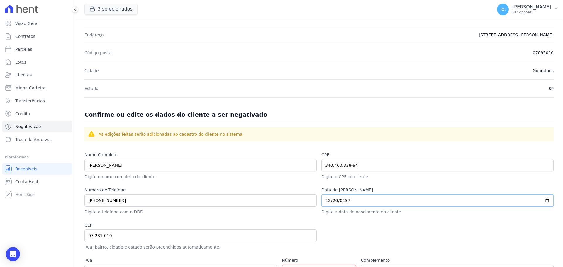
scroll to position [231, 0]
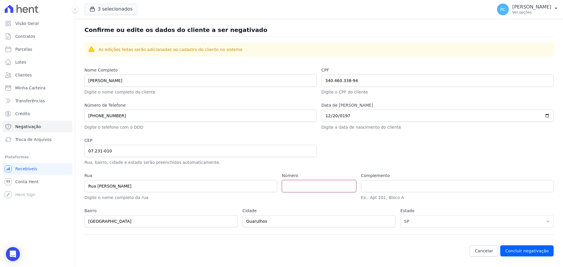
click at [322, 184] on input "Número" at bounding box center [319, 186] width 74 height 12
type input "0"
click at [516, 249] on button "Concluir negativação" at bounding box center [527, 251] width 53 height 11
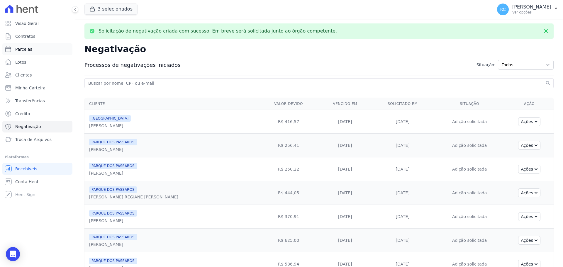
click at [40, 50] on link "Parcelas" at bounding box center [37, 49] width 70 height 12
select select
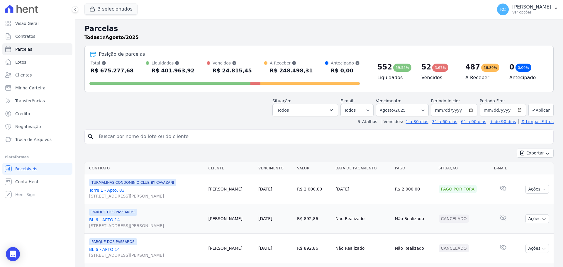
click at [188, 132] on input "search" at bounding box center [323, 137] width 456 height 12
paste input "RENATA GOMES ALVES SOARES"
type input "RENATA GOMES ALVES SOARES"
select select
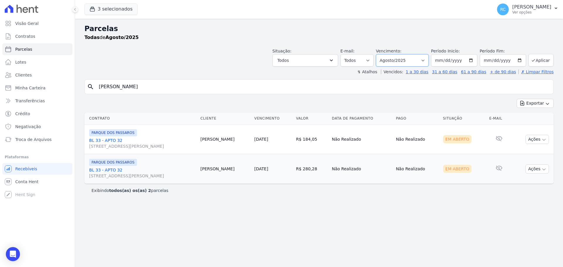
drag, startPoint x: 408, startPoint y: 60, endPoint x: 409, endPoint y: 65, distance: 5.8
click at [408, 60] on select "[GEOGRAPHIC_DATA] por período ──────── Todos os meses Dezembro/2021 [GEOGRAPHIC…" at bounding box center [402, 60] width 53 height 12
select select "07/2025"
click at [384, 54] on select "[GEOGRAPHIC_DATA] por período ──────── Todos os meses Dezembro/2021 [GEOGRAPHIC…" at bounding box center [402, 60] width 53 height 12
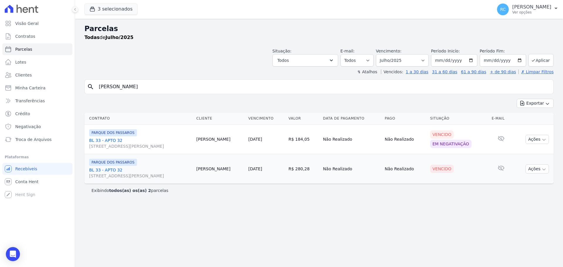
select select
click at [535, 167] on button "Ações" at bounding box center [537, 169] width 23 height 9
click at [522, 225] on link "Negativar" at bounding box center [535, 226] width 56 height 11
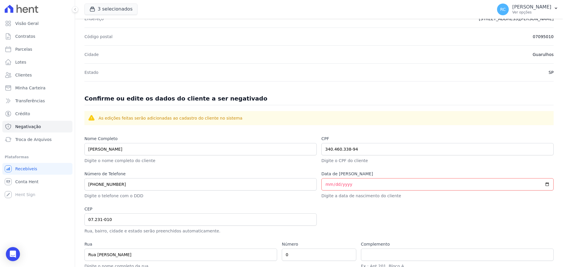
scroll to position [231, 0]
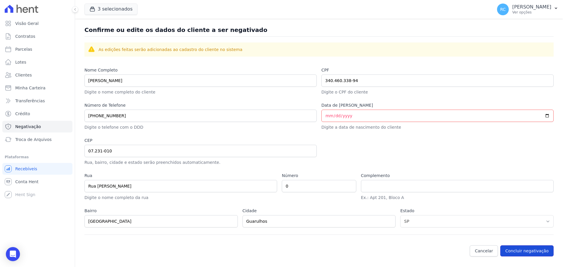
click at [518, 248] on button "Concluir negativação" at bounding box center [527, 251] width 53 height 11
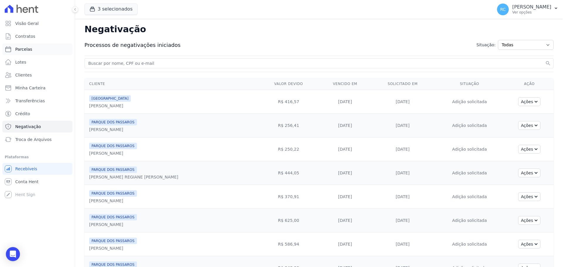
click at [42, 48] on link "Parcelas" at bounding box center [37, 49] width 70 height 12
select select
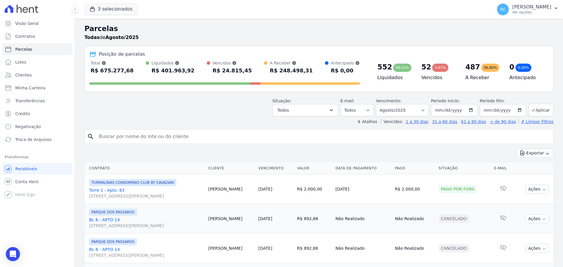
click at [136, 136] on input "search" at bounding box center [323, 137] width 456 height 12
paste input "[PERSON_NAME]"
type input "[PERSON_NAME]"
select select
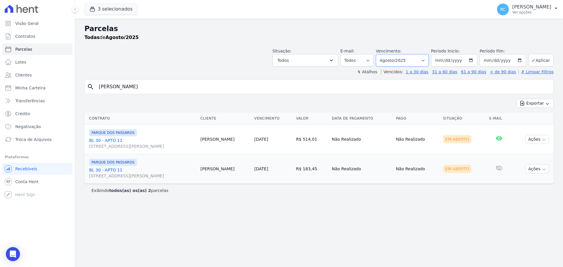
click at [422, 65] on select "Filtrar por período ──────── Todos os meses Dezembro/2021 Janeiro/2022 Fevereir…" at bounding box center [402, 60] width 53 height 12
select select "07/2025"
click at [384, 54] on select "Filtrar por período ──────── Todos os meses Dezembro/2021 Janeiro/2022 Fevereir…" at bounding box center [402, 60] width 53 height 12
select select
click at [428, 59] on select "[GEOGRAPHIC_DATA] por período ──────── Todos os meses Dezembro/2021 [GEOGRAPHIC…" at bounding box center [402, 60] width 53 height 12
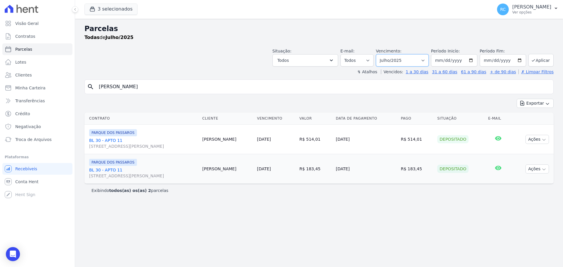
select select "08/2025"
click at [384, 54] on select "[GEOGRAPHIC_DATA] por período ──────── Todos os meses Dezembro/2021 [GEOGRAPHIC…" at bounding box center [402, 60] width 53 height 12
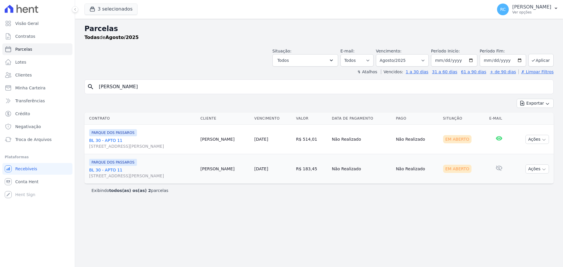
select select
click at [416, 62] on select "Filtrar por período ──────── Todos os meses Dezembro/2021 Janeiro/2022 Fevereir…" at bounding box center [402, 60] width 53 height 12
select select "all"
click at [384, 54] on select "Filtrar por período ──────── Todos os meses Dezembro/2021 Janeiro/2022 Fevereir…" at bounding box center [402, 60] width 53 height 12
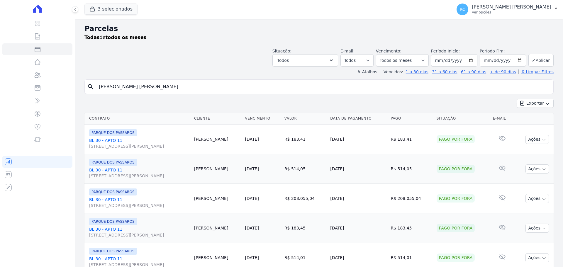
select select
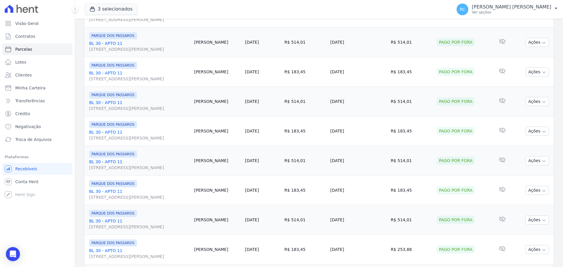
scroll to position [624, 0]
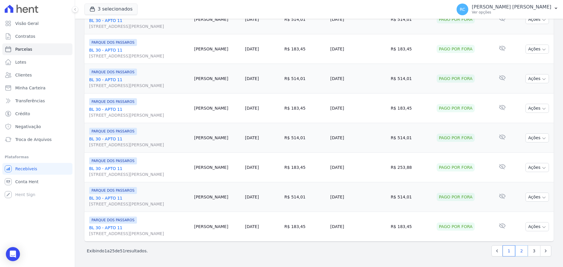
click at [521, 252] on link "2" at bounding box center [522, 251] width 13 height 11
select select
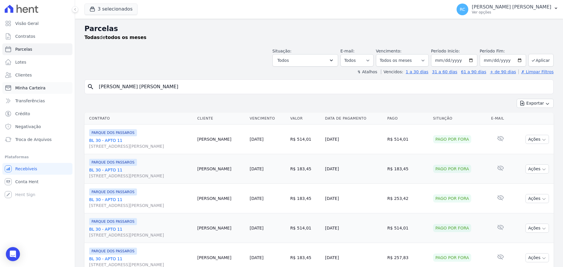
drag, startPoint x: 165, startPoint y: 92, endPoint x: 70, endPoint y: 92, distance: 94.5
click at [33, 101] on div "Visão Geral Contratos [GEOGRAPHIC_DATA] Lotes Clientes Minha Carteira Transferê…" at bounding box center [281, 133] width 563 height 267
paste input "[PERSON_NAME]"
type input "[PERSON_NAME] [PERSON_NAME]"
select select
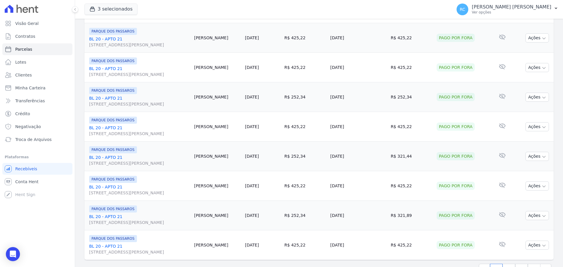
scroll to position [624, 0]
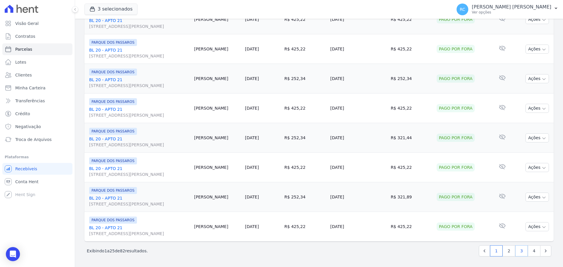
click at [516, 251] on link "3" at bounding box center [522, 251] width 13 height 11
select select
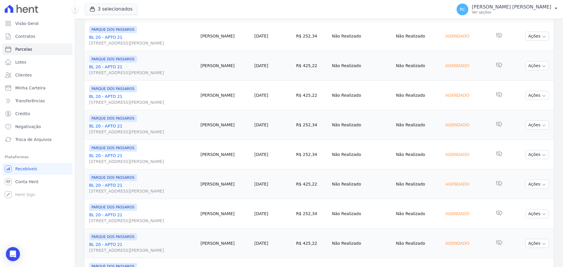
scroll to position [624, 0]
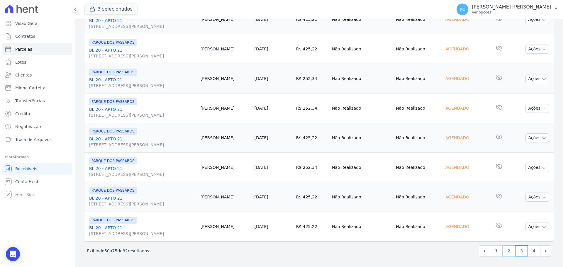
click at [503, 250] on link "2" at bounding box center [509, 251] width 13 height 11
select select
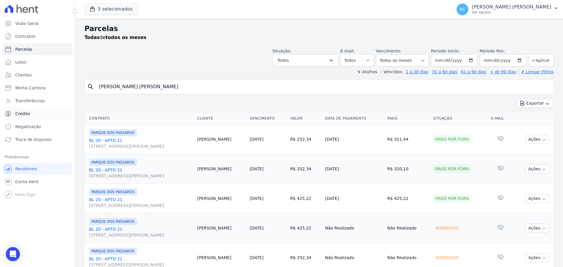
drag, startPoint x: 193, startPoint y: 89, endPoint x: 6, endPoint y: 110, distance: 188.3
click at [0, 114] on div "Visão Geral Contratos [GEOGRAPHIC_DATA] Lotes Clientes Minha Carteira Transferê…" at bounding box center [281, 133] width 563 height 267
paste input "Nayara [PERSON_NAME]"
type input "Nayara [PERSON_NAME]"
select select
